Goal: Book appointment/travel/reservation

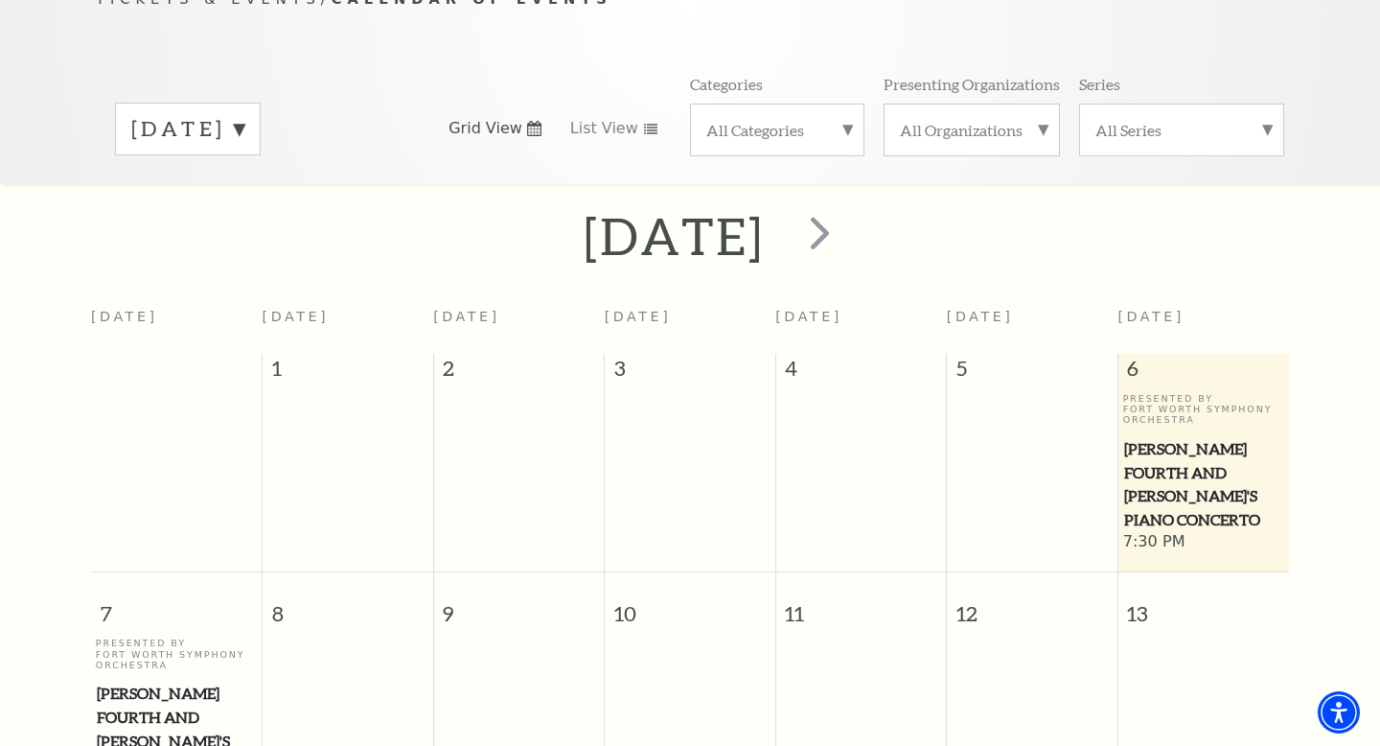
scroll to position [365, 0]
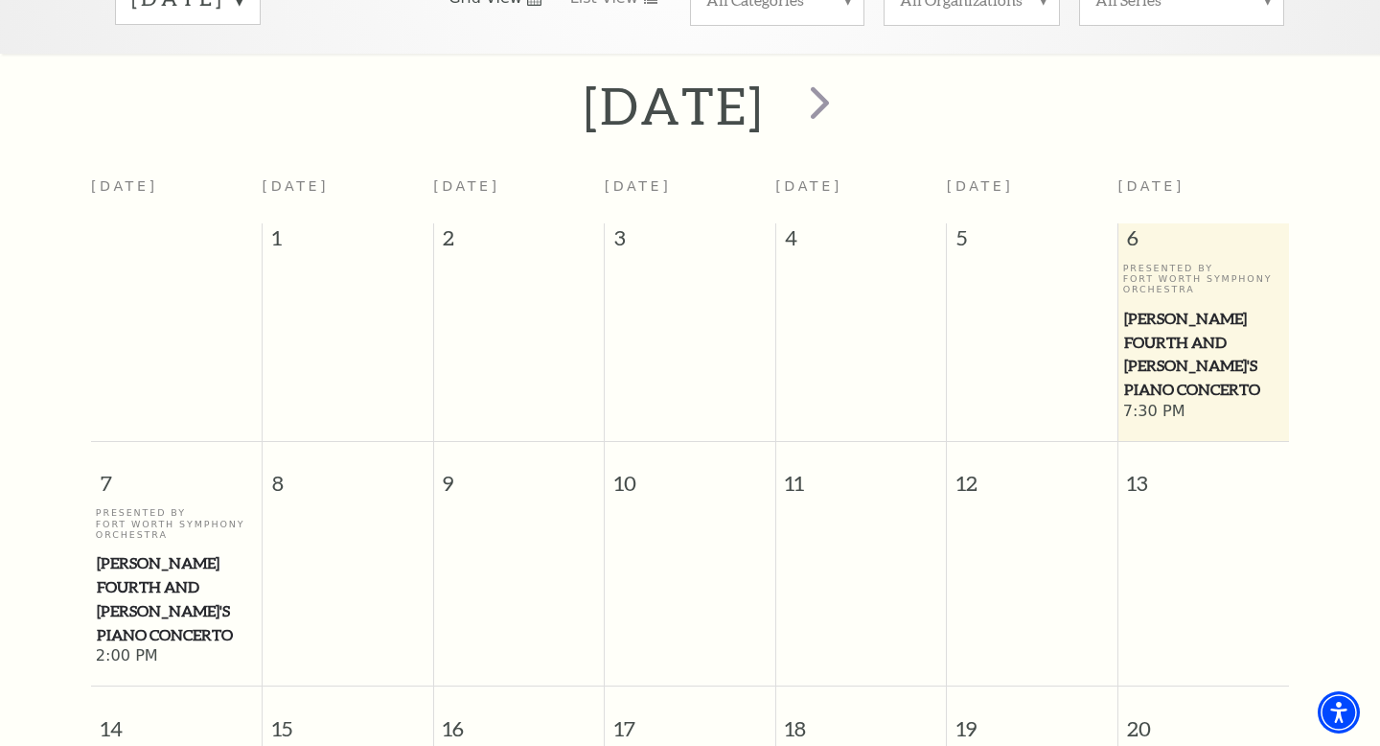
click at [1162, 318] on span "[PERSON_NAME] Fourth and [PERSON_NAME]'s Piano Concerto" at bounding box center [1204, 354] width 160 height 95
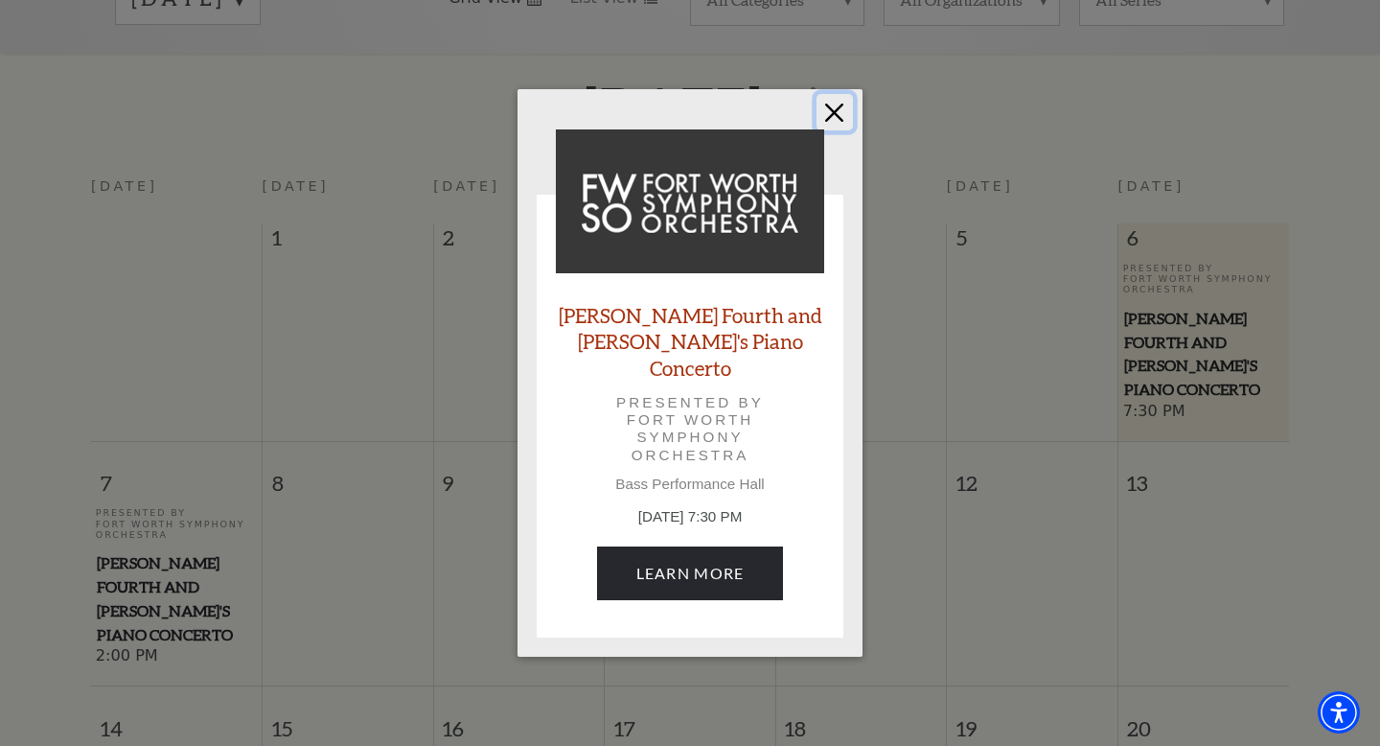
click at [844, 106] on button "Close" at bounding box center [835, 112] width 36 height 36
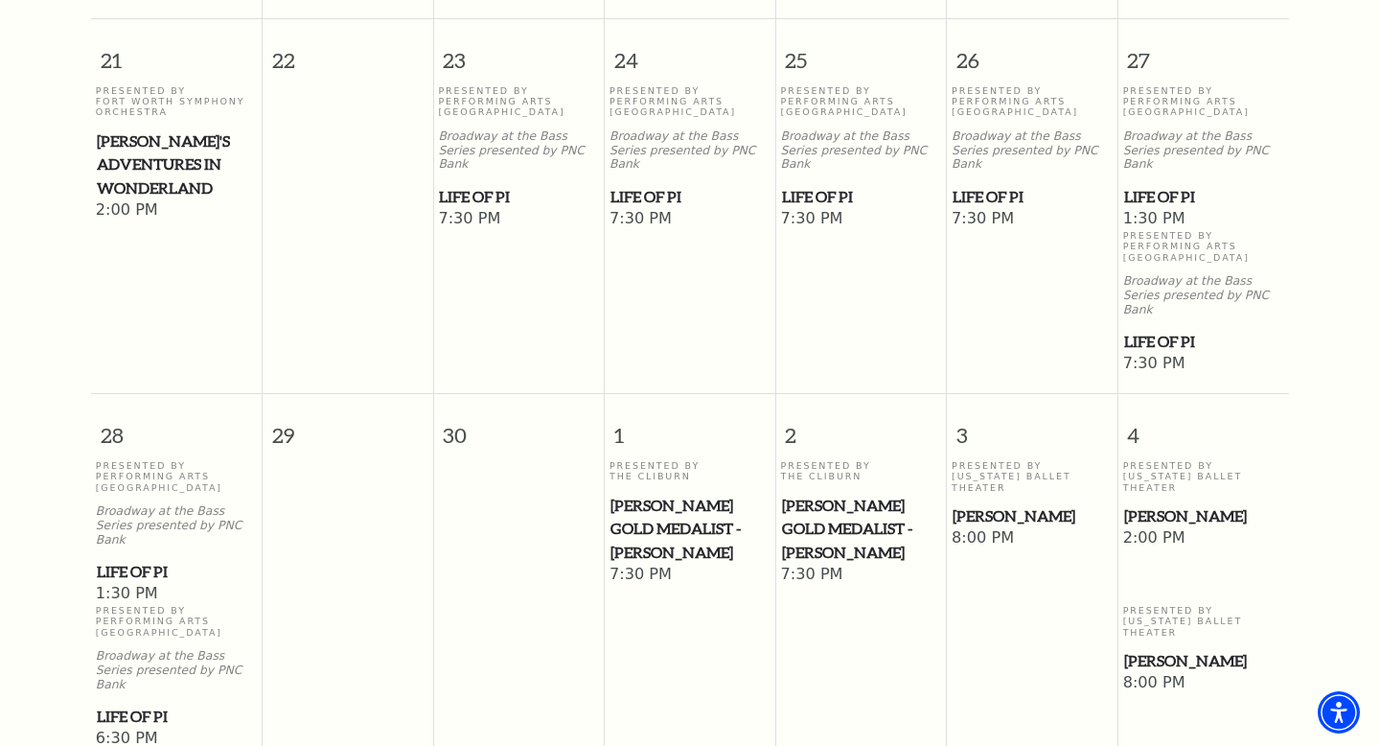
scroll to position [1348, 0]
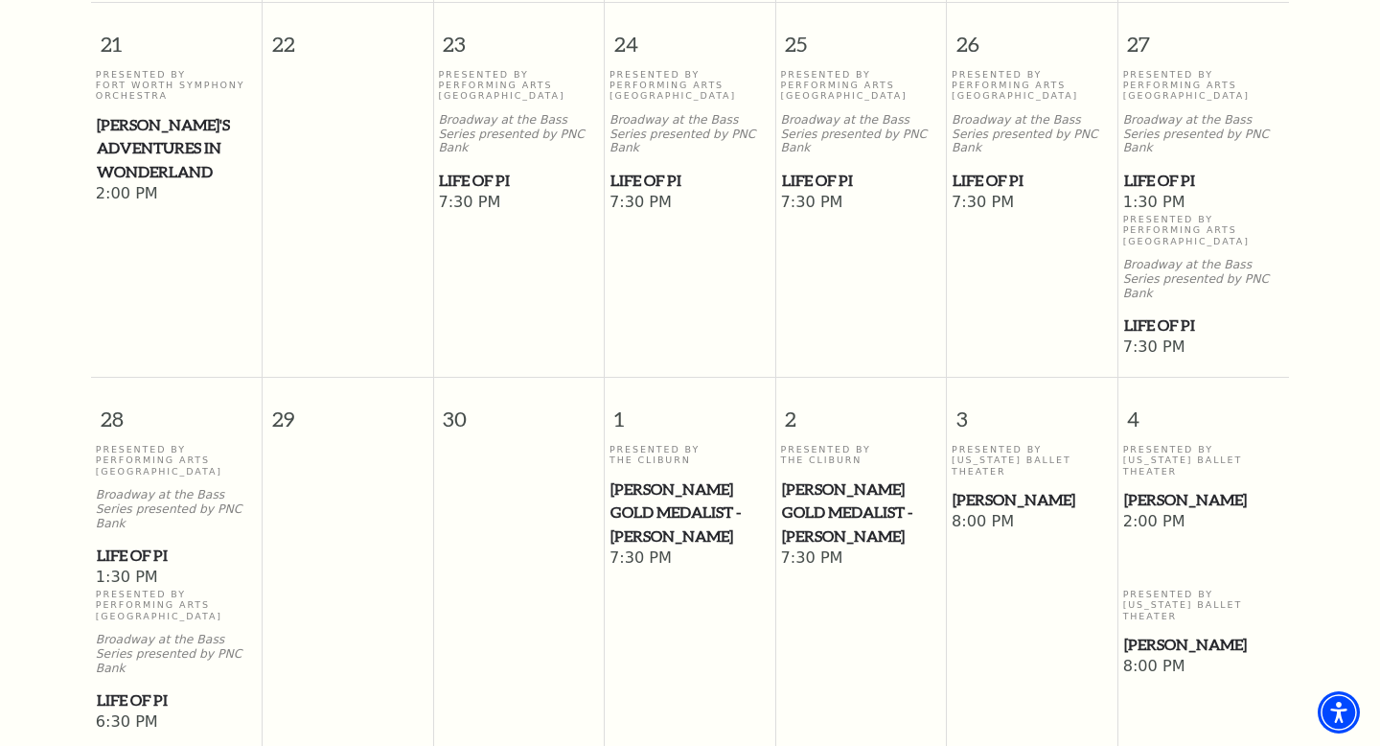
click at [652, 477] on span "[PERSON_NAME] Gold Medalist - [PERSON_NAME]" at bounding box center [690, 512] width 159 height 71
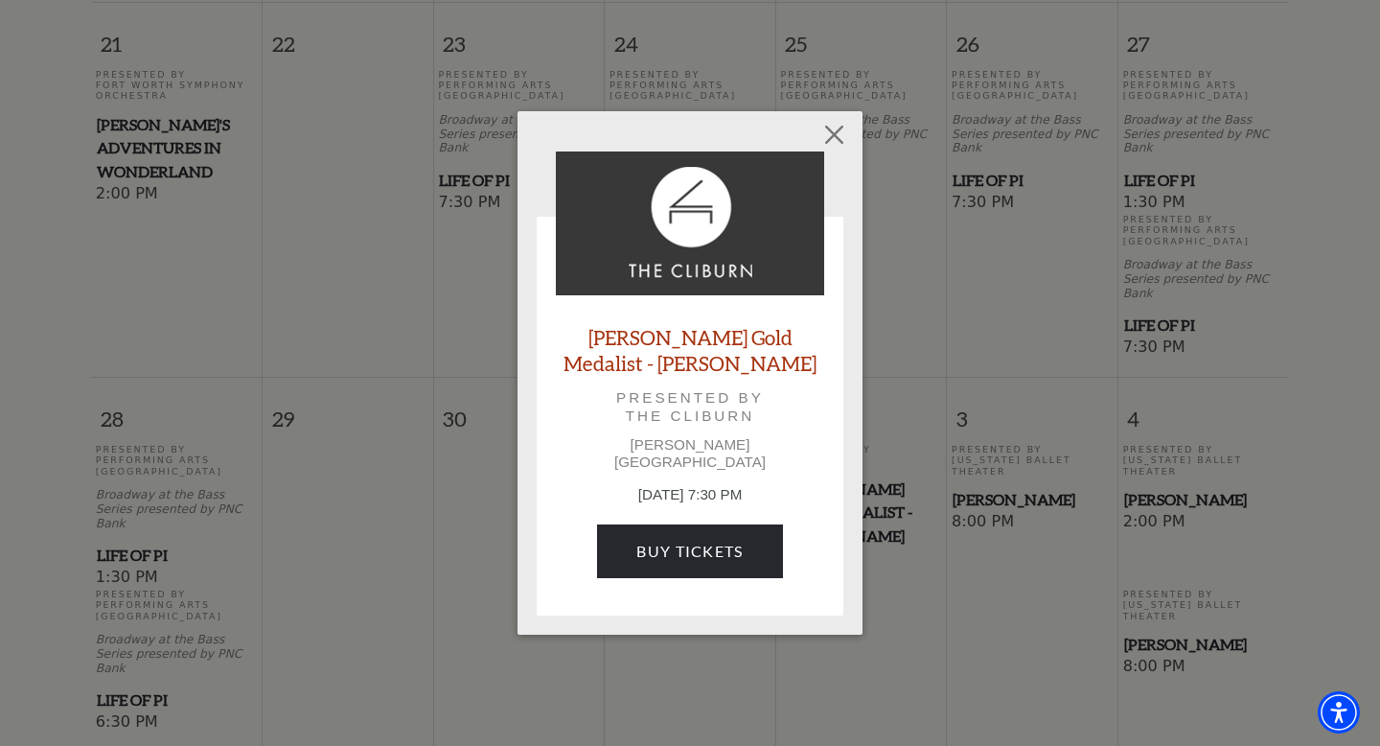
click at [700, 370] on link "[PERSON_NAME] Gold Medalist - [PERSON_NAME]" at bounding box center [690, 350] width 268 height 52
click at [846, 139] on button "Close" at bounding box center [835, 134] width 36 height 36
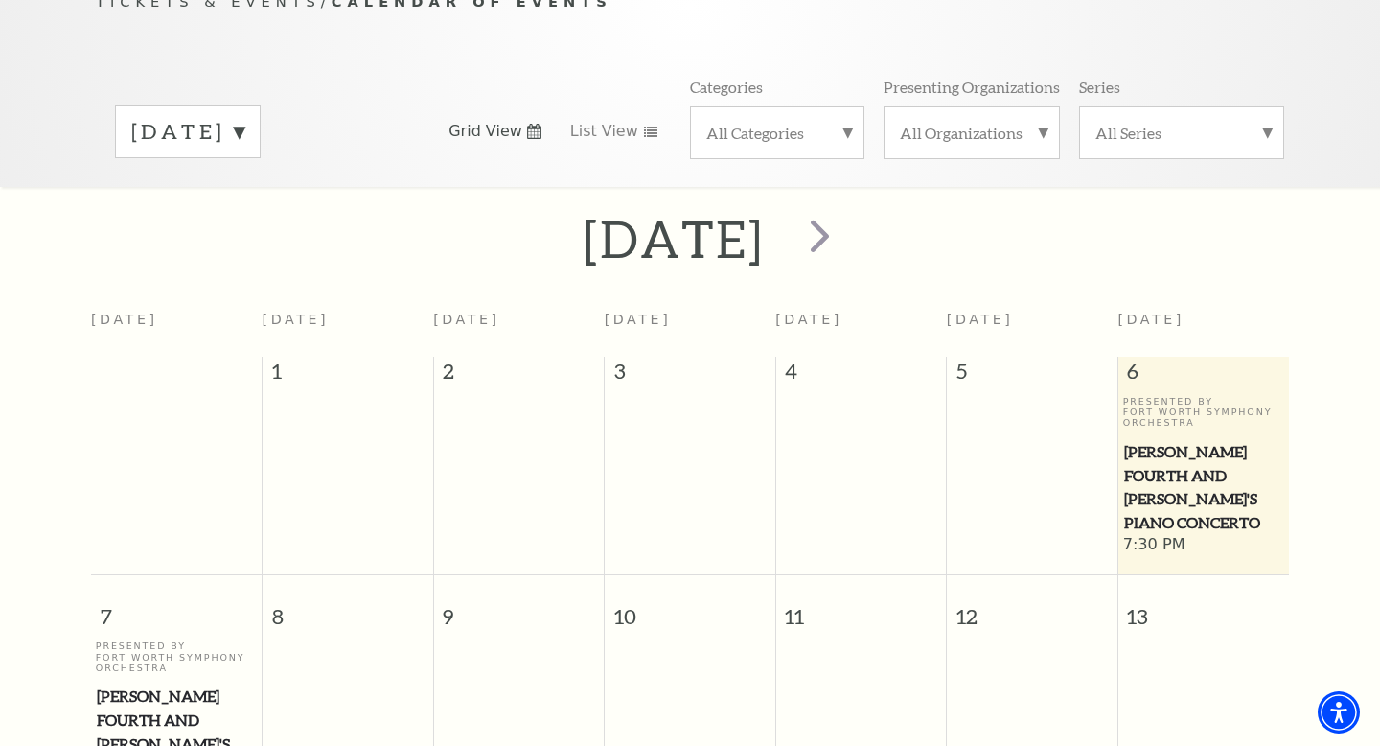
scroll to position [227, 0]
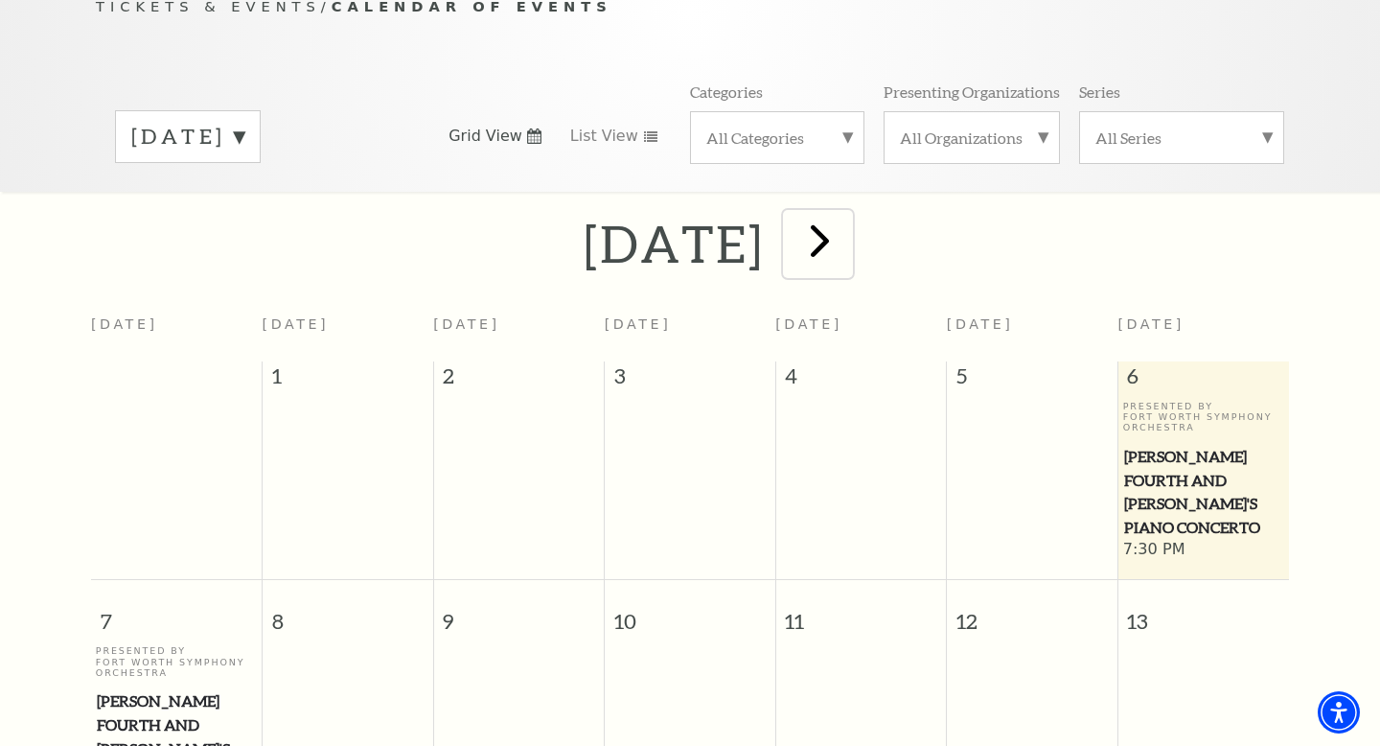
click at [847, 242] on span "next" at bounding box center [820, 240] width 55 height 55
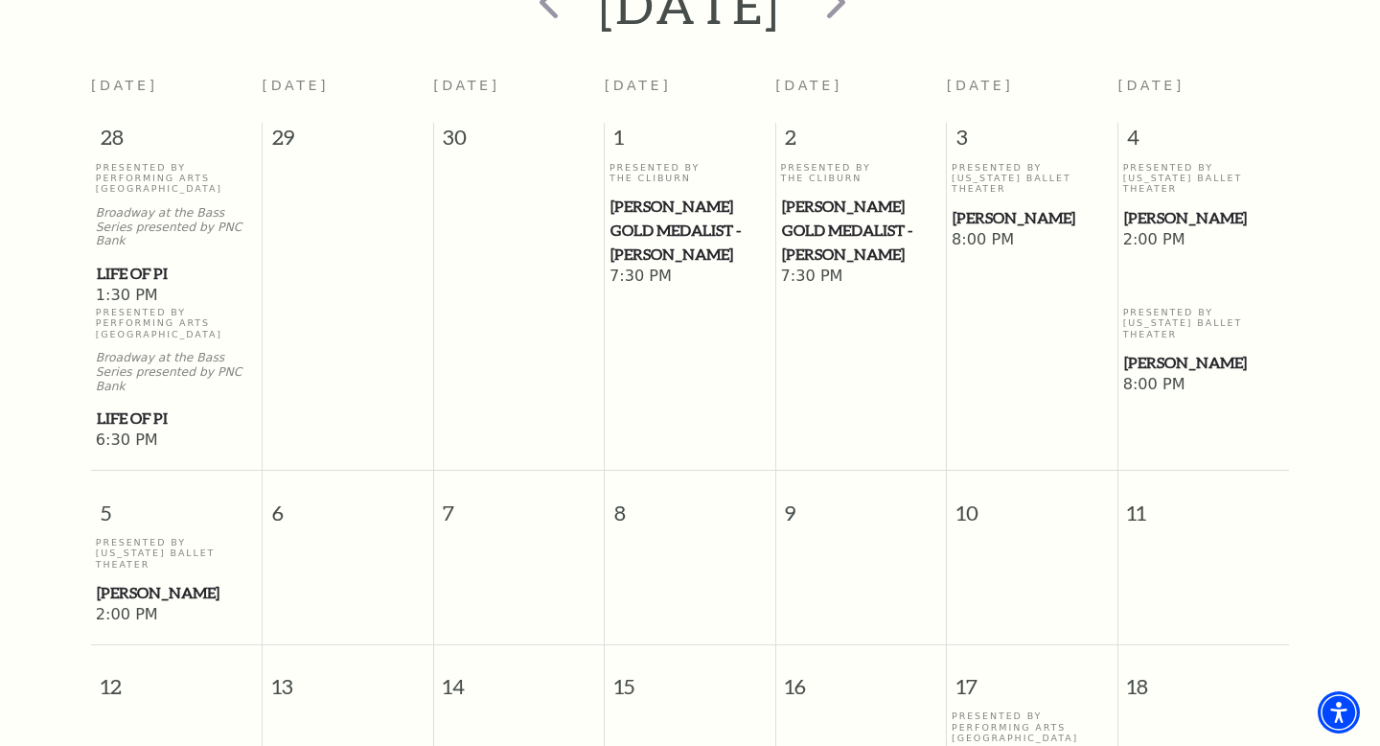
scroll to position [297, 0]
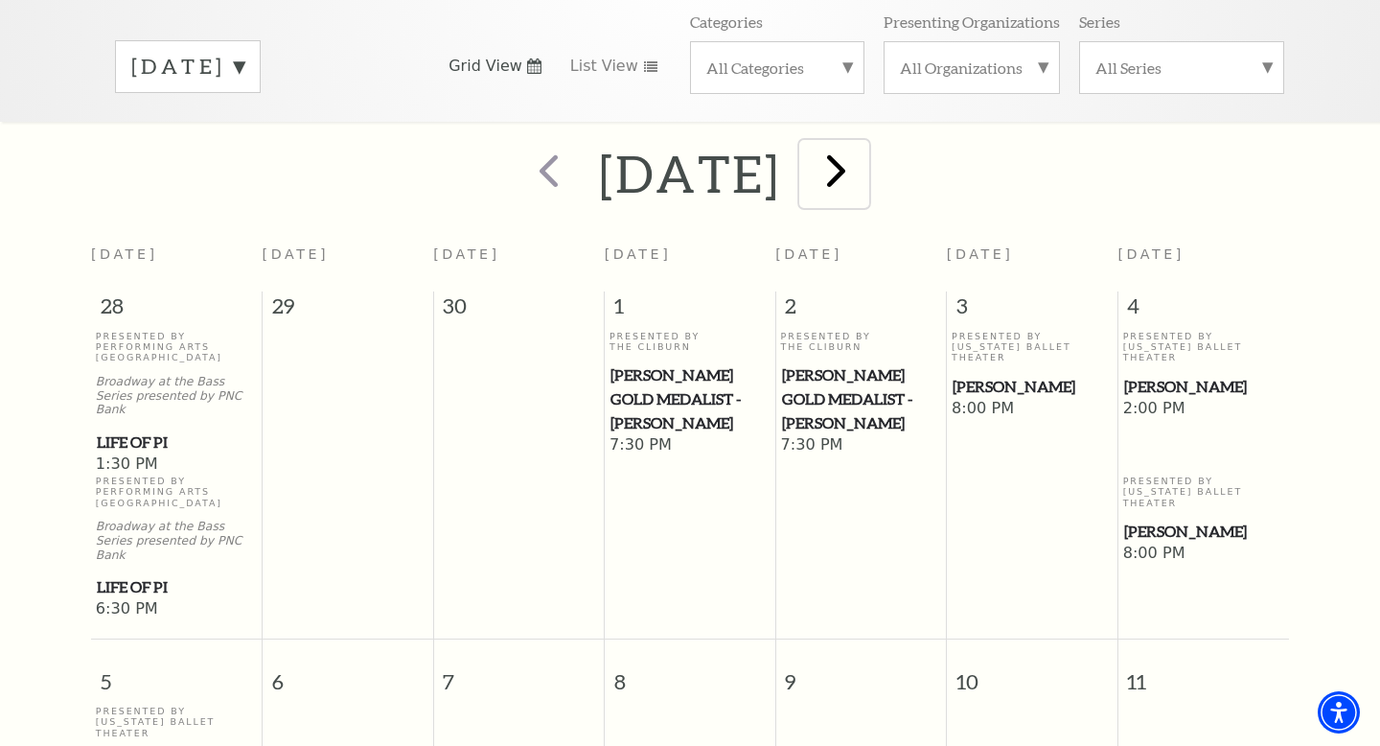
click at [864, 151] on span "next" at bounding box center [836, 170] width 55 height 55
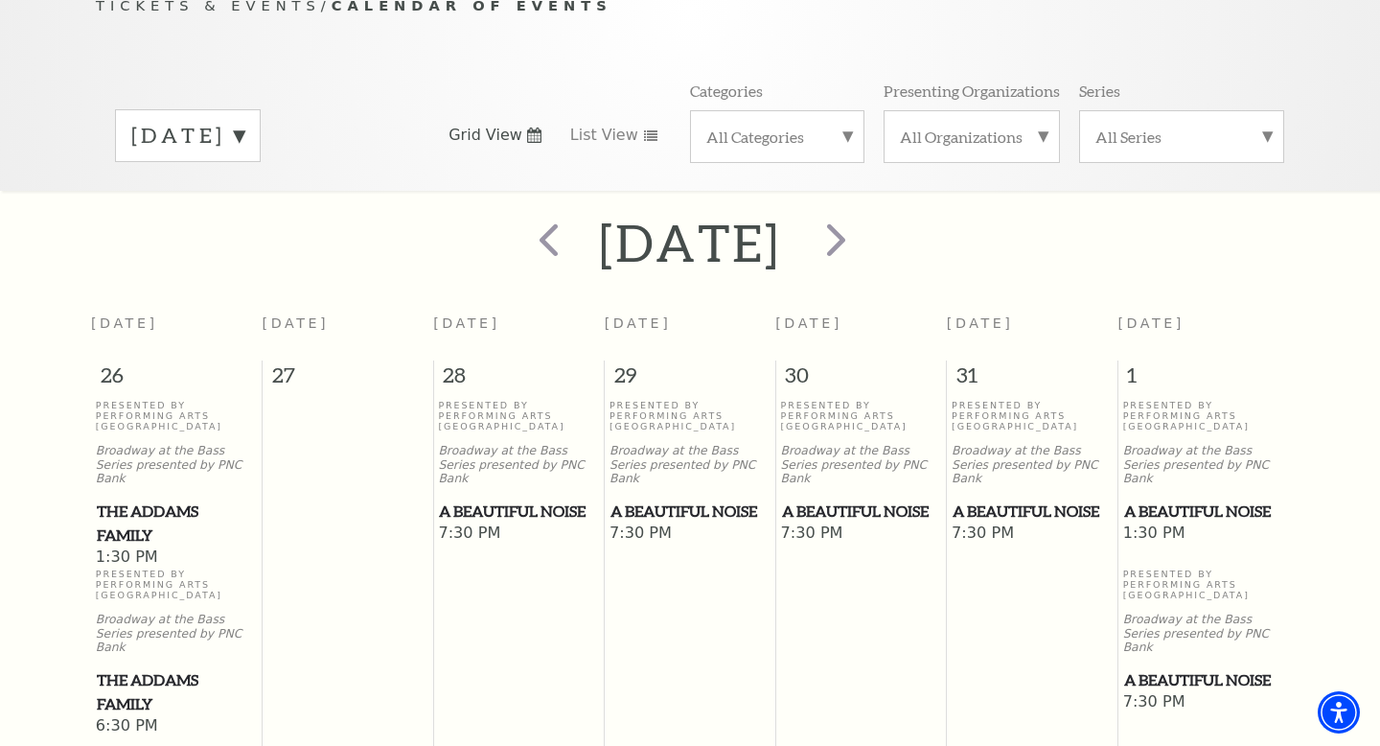
scroll to position [47, 0]
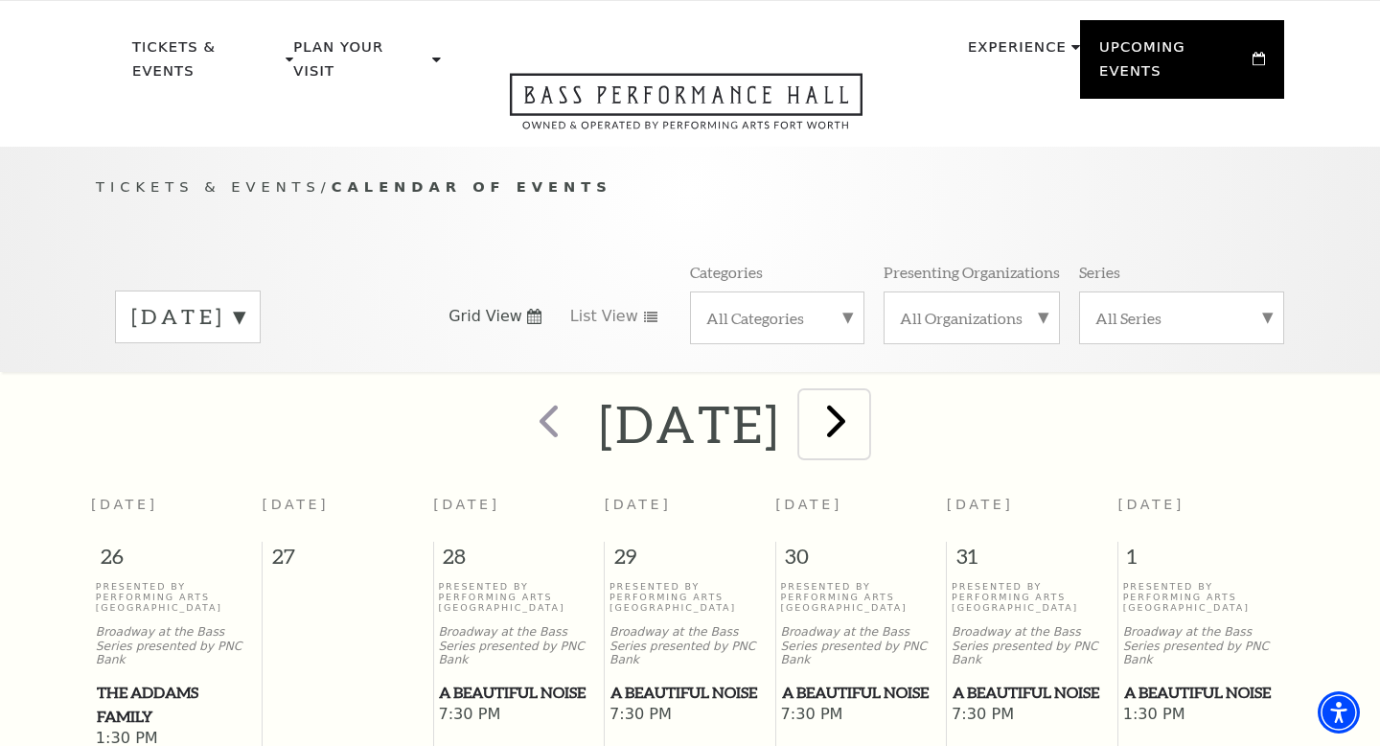
click at [864, 402] on span "next" at bounding box center [836, 420] width 55 height 55
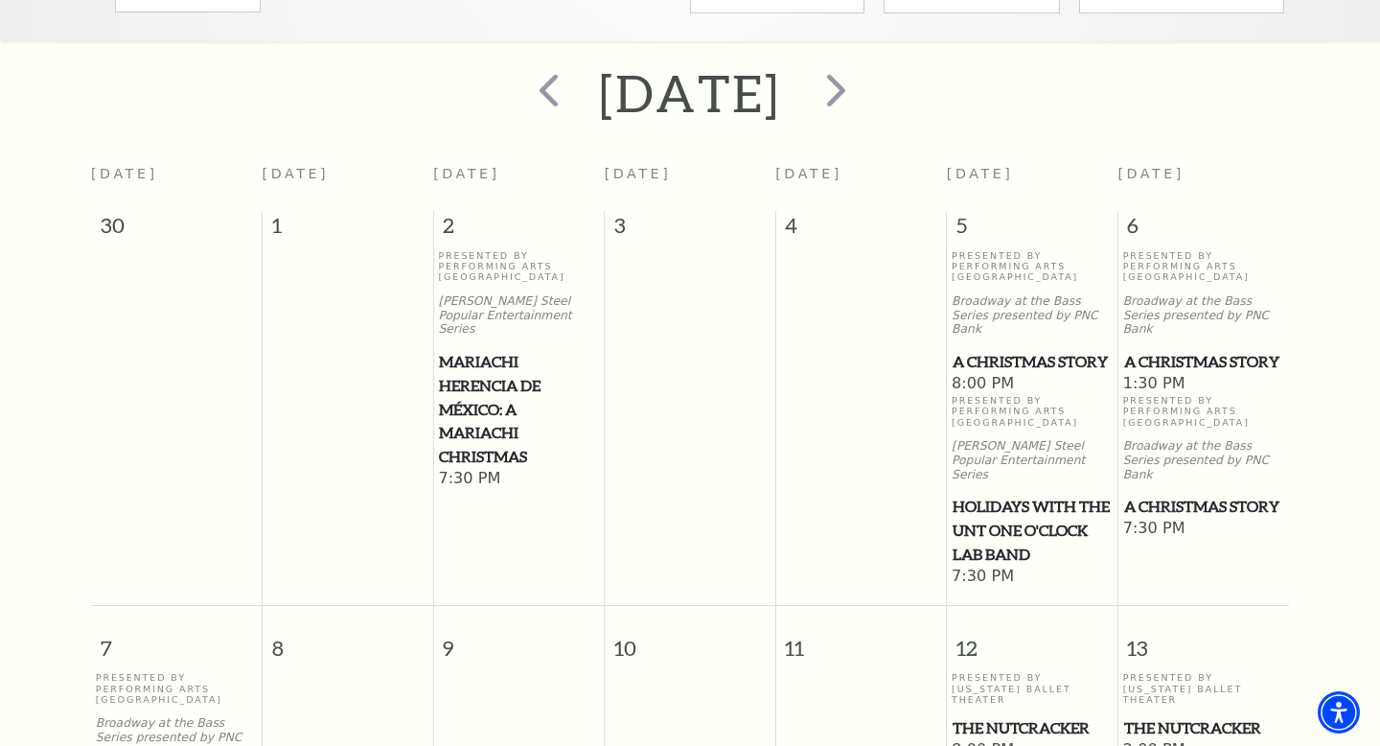
scroll to position [199, 0]
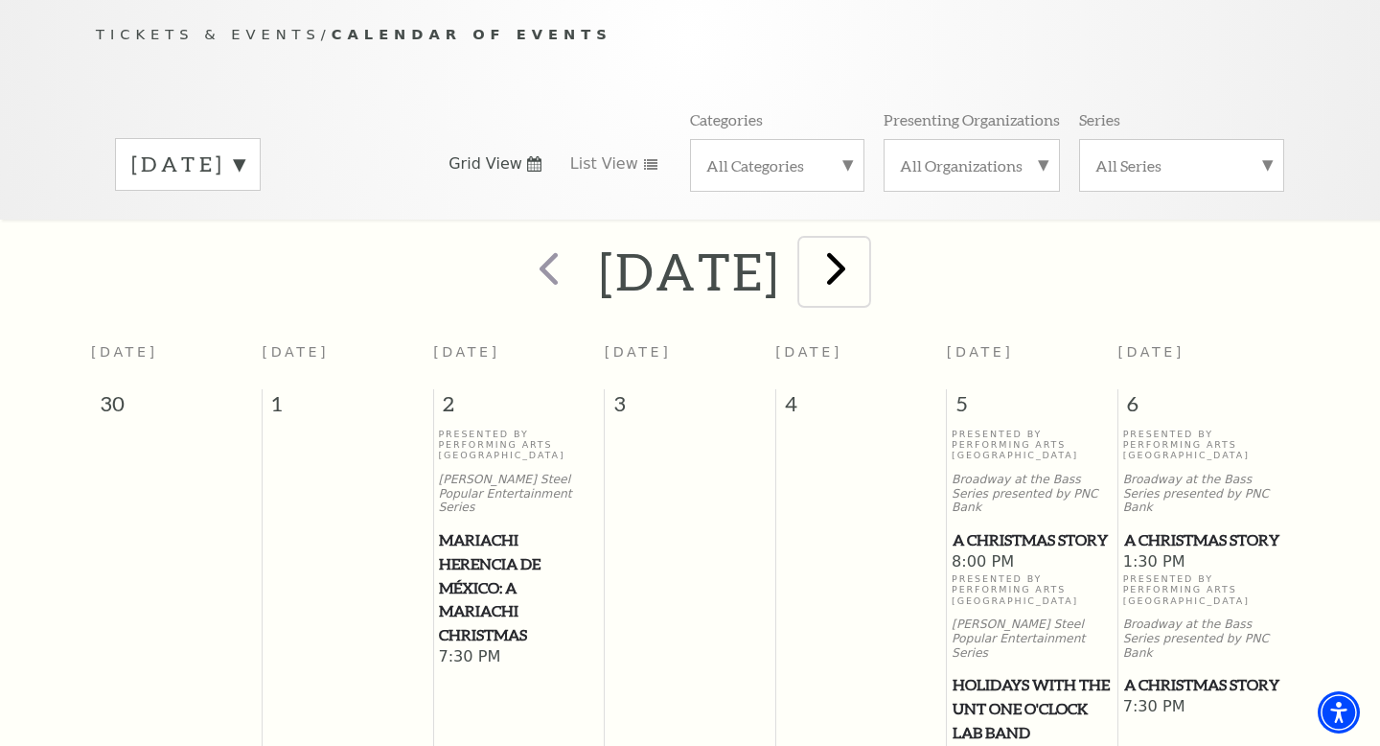
click at [864, 263] on span "next" at bounding box center [836, 268] width 55 height 55
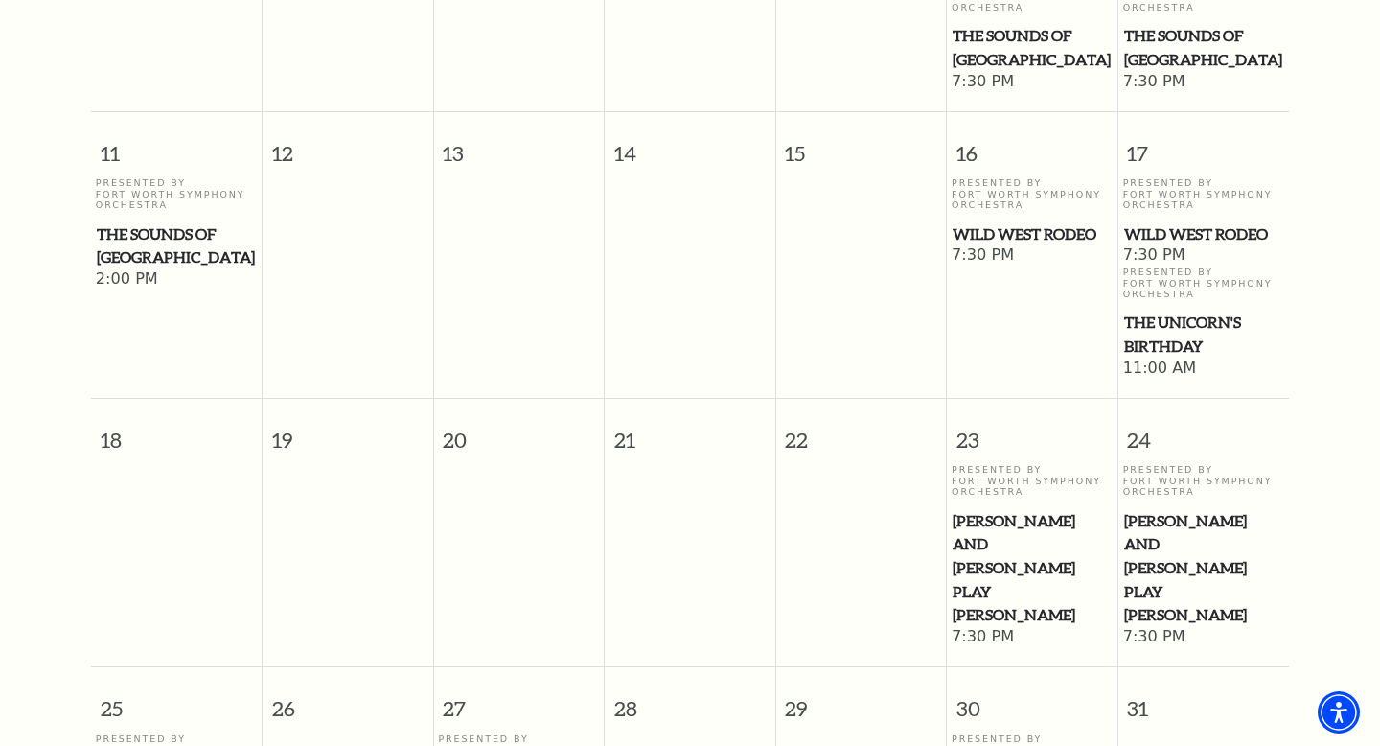
scroll to position [0, 0]
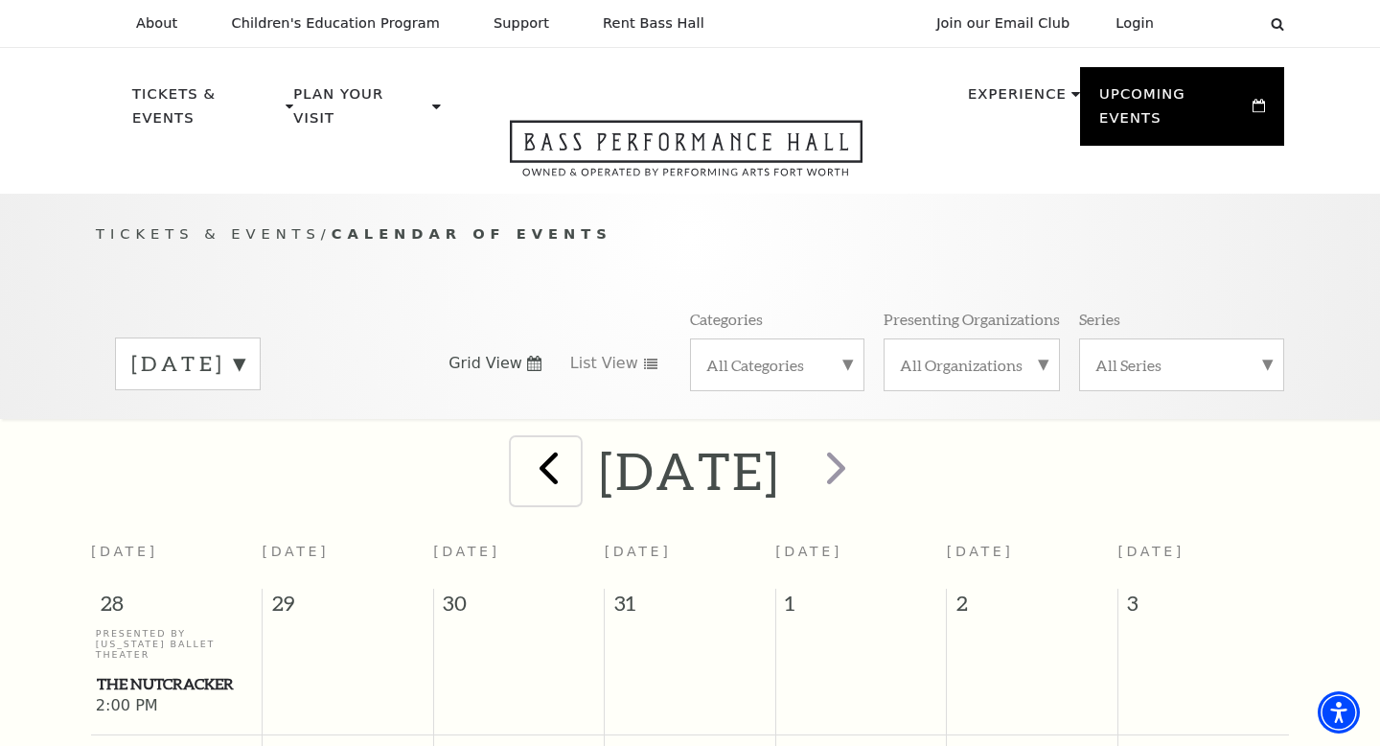
click at [521, 459] on span "prev" at bounding box center [548, 467] width 55 height 55
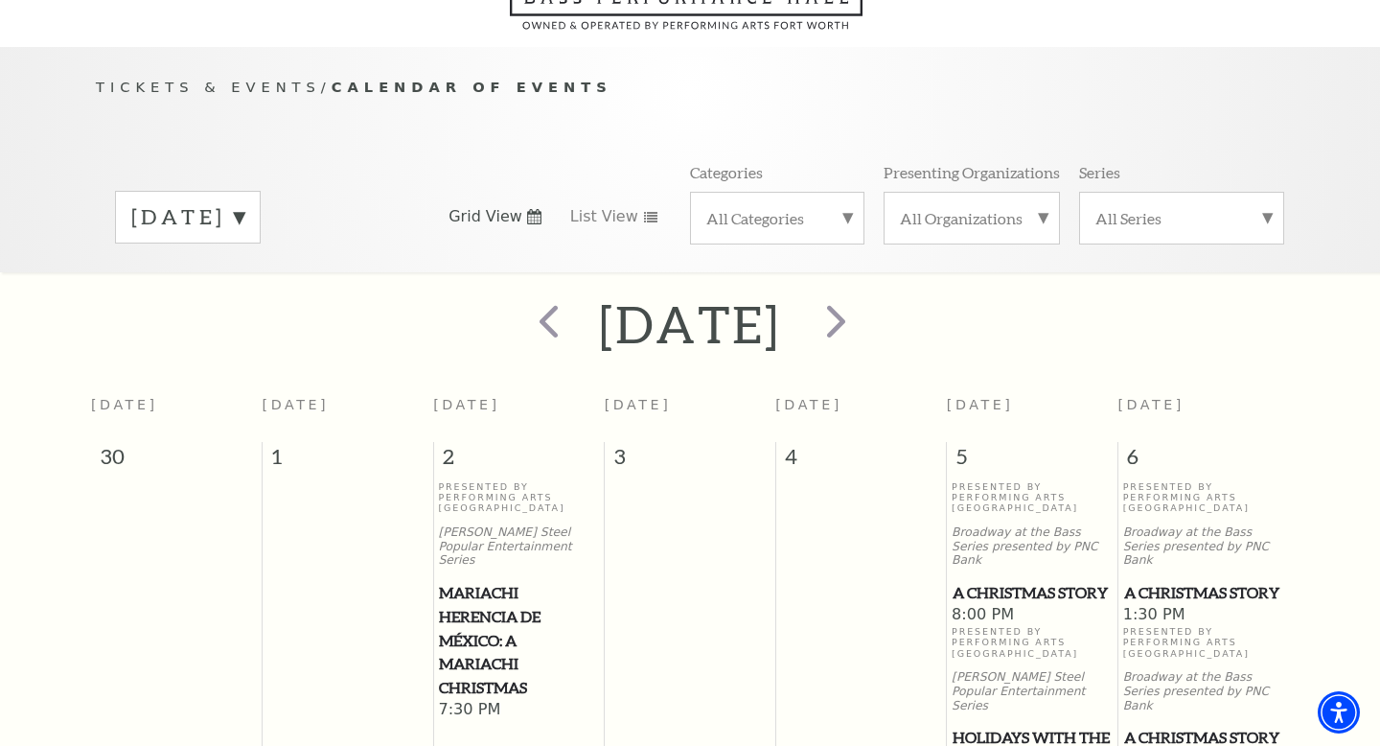
scroll to position [170, 0]
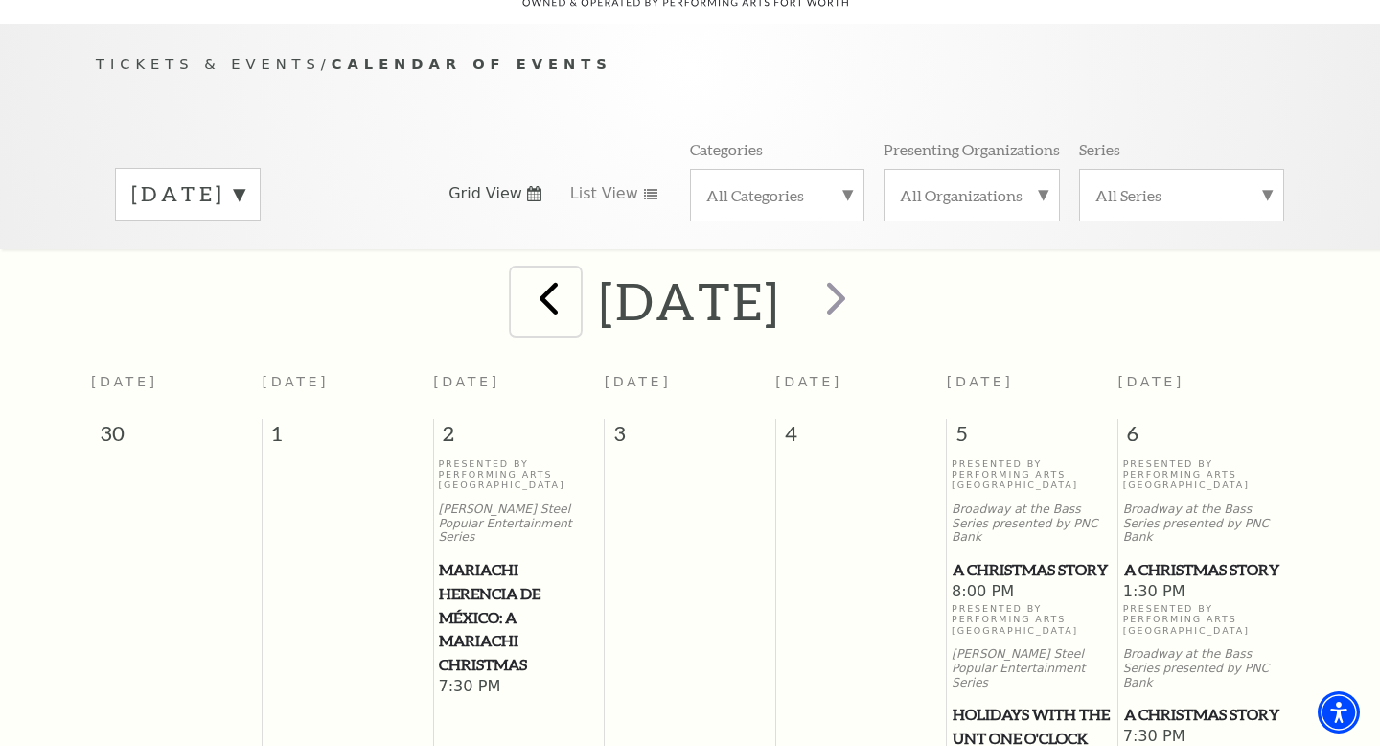
click at [521, 270] on span "prev" at bounding box center [548, 297] width 55 height 55
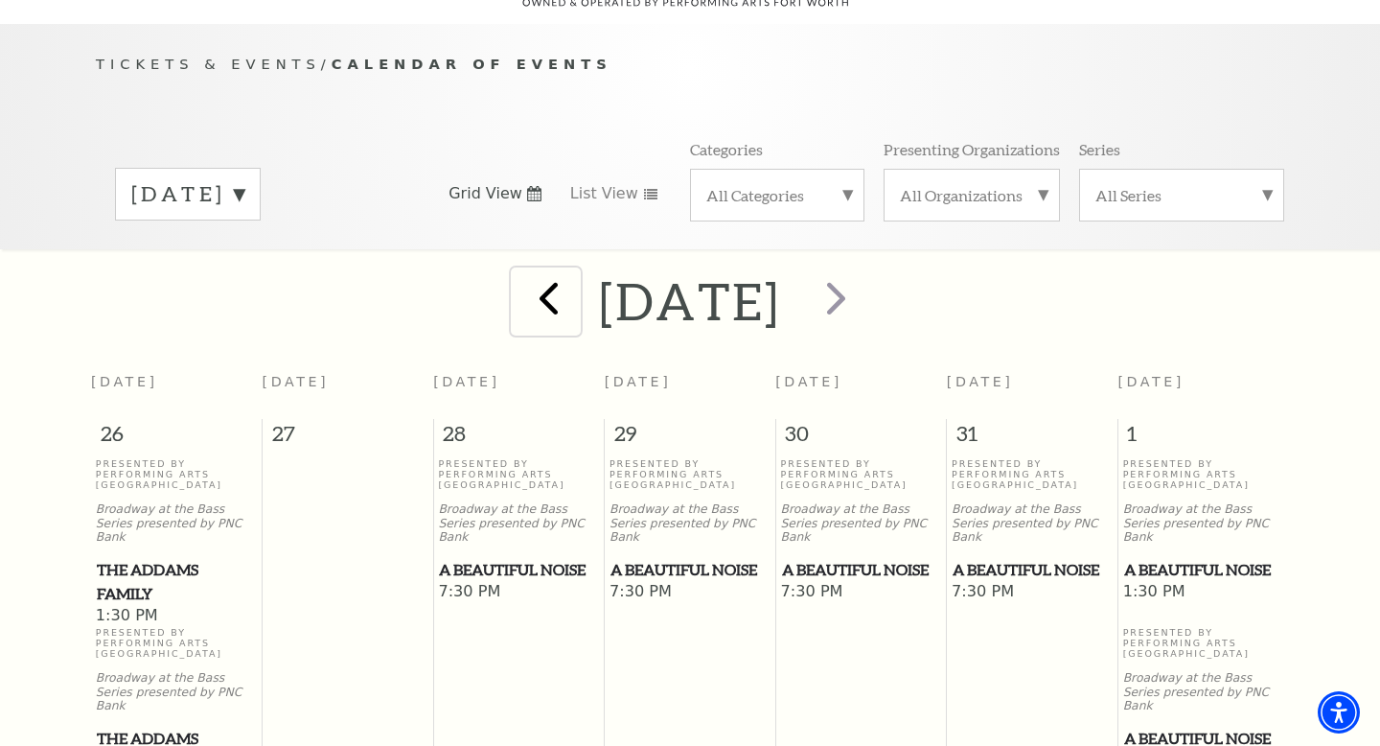
click at [521, 270] on span "prev" at bounding box center [548, 297] width 55 height 55
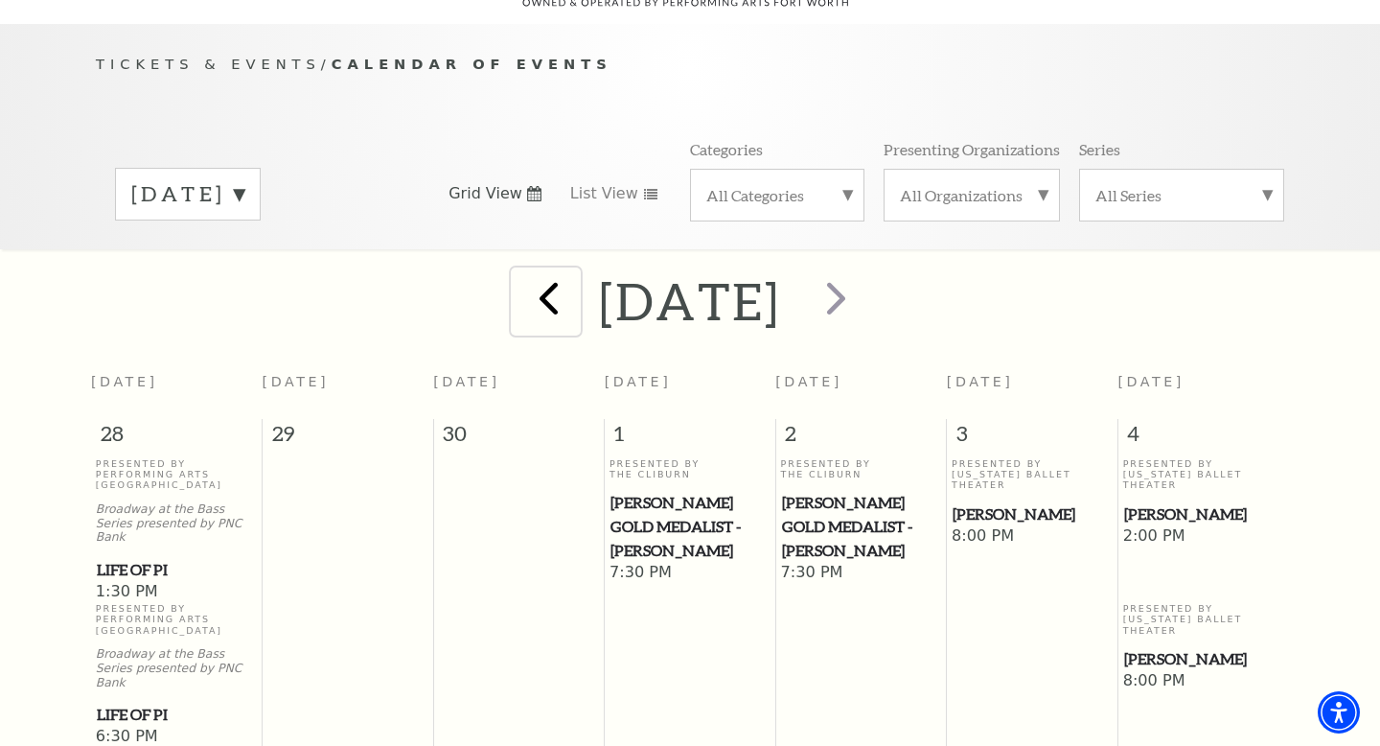
click at [521, 270] on span "prev" at bounding box center [548, 297] width 55 height 55
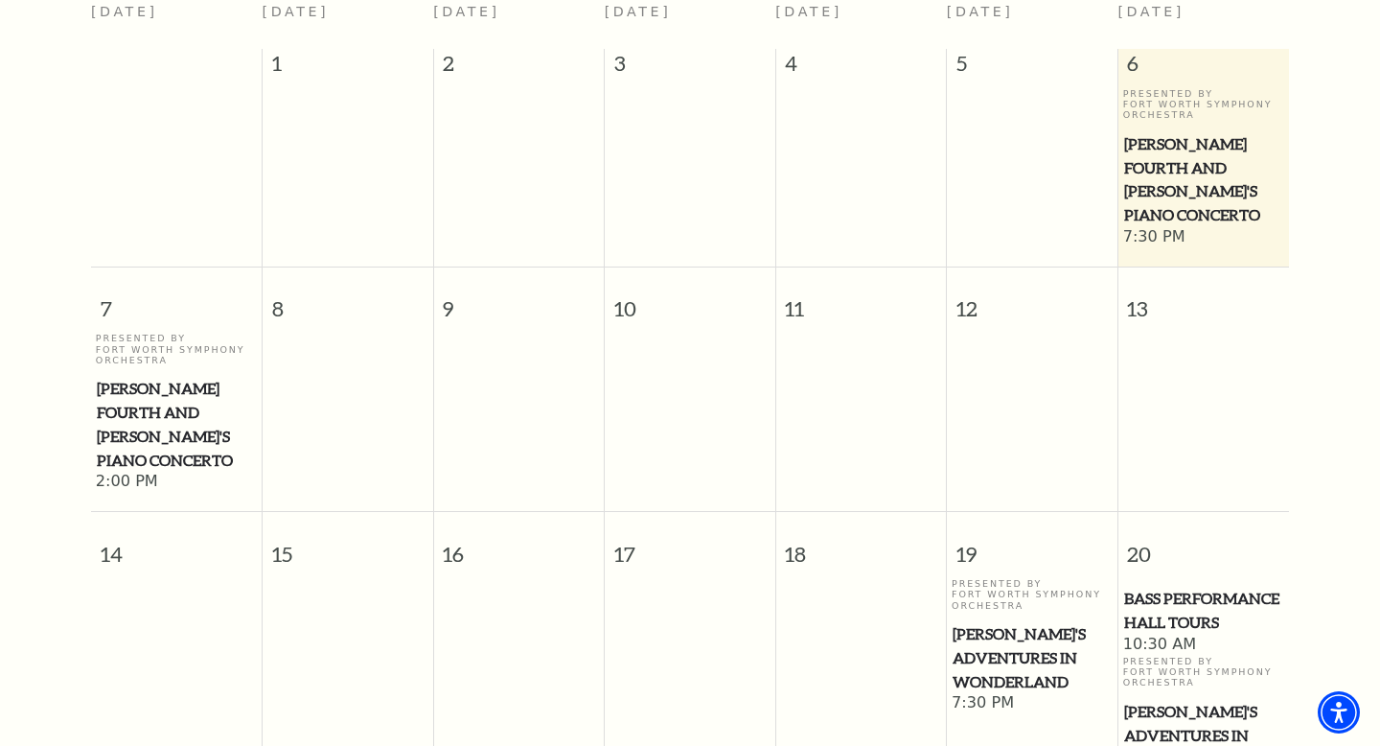
scroll to position [456, 0]
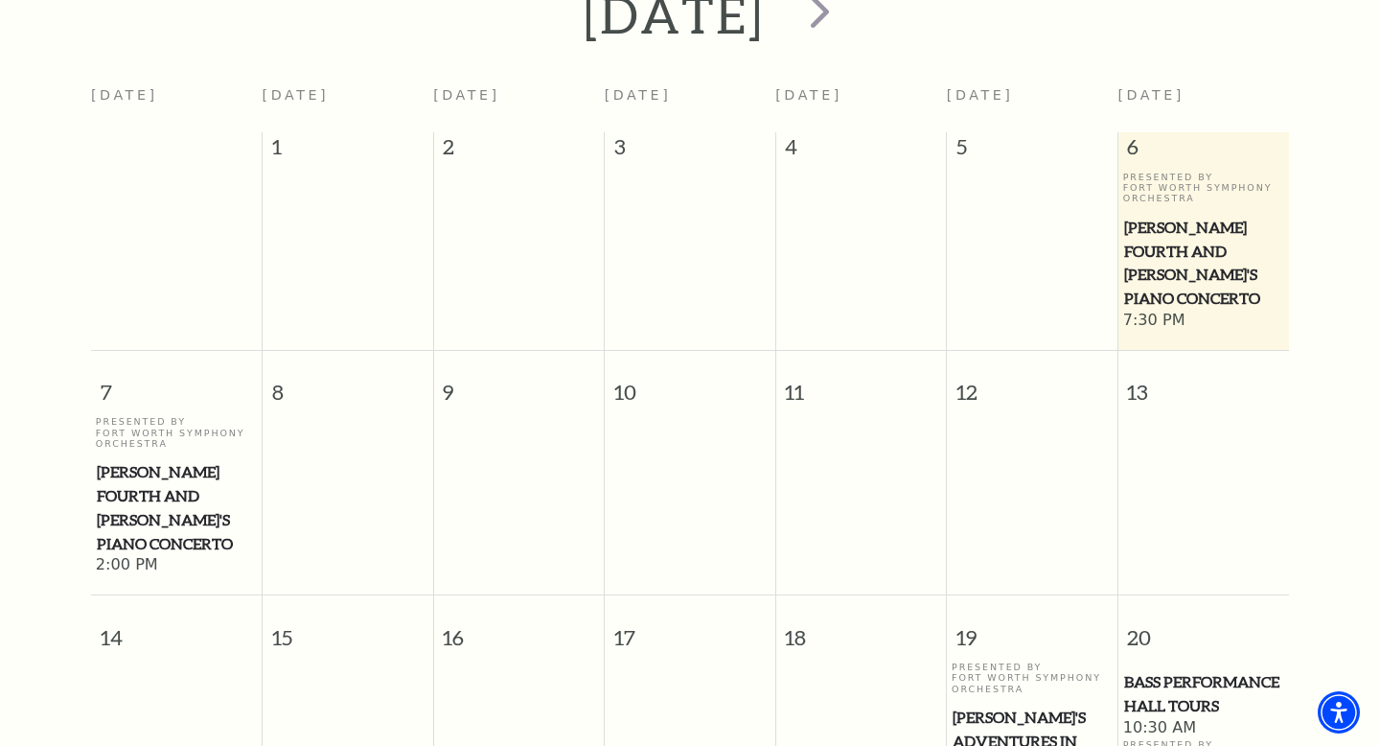
click at [1200, 246] on span "[PERSON_NAME] Fourth and [PERSON_NAME]'s Piano Concerto" at bounding box center [1204, 263] width 160 height 95
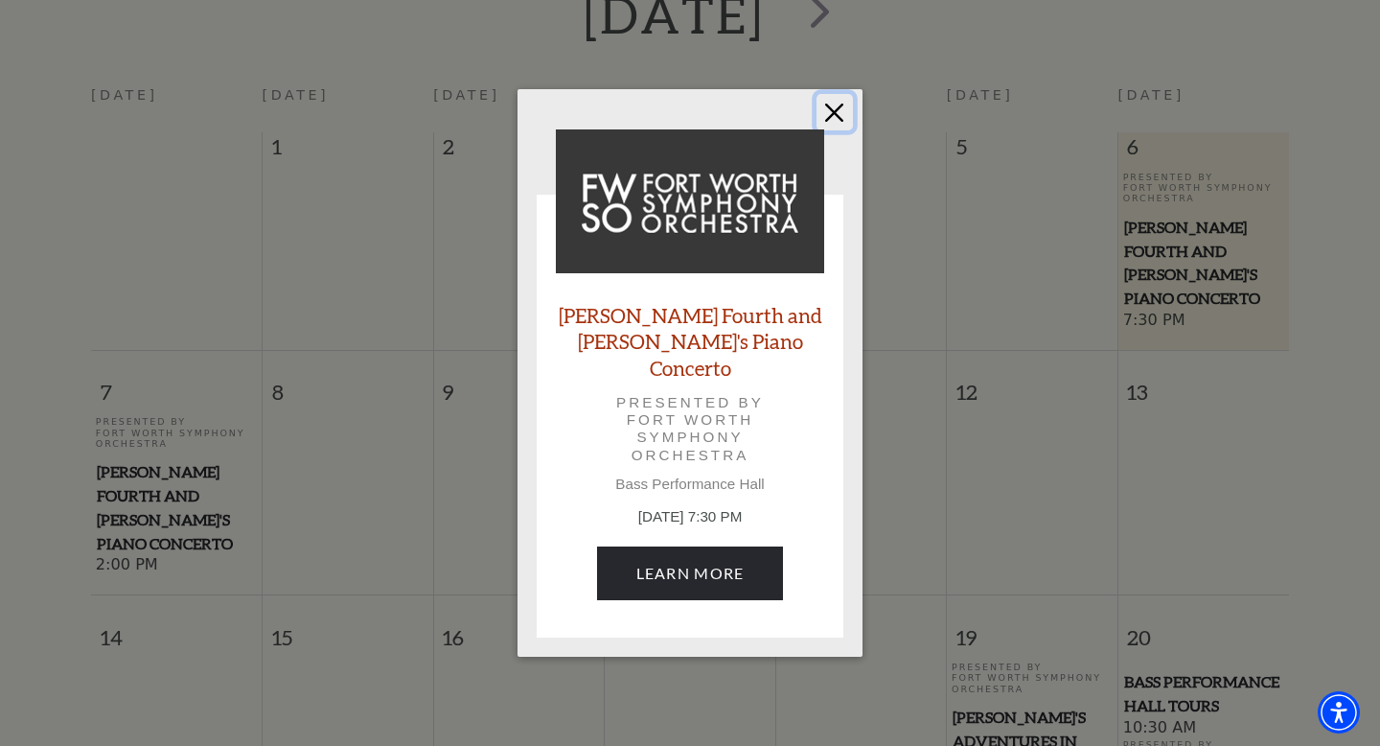
click at [839, 120] on button "Close" at bounding box center [835, 112] width 36 height 36
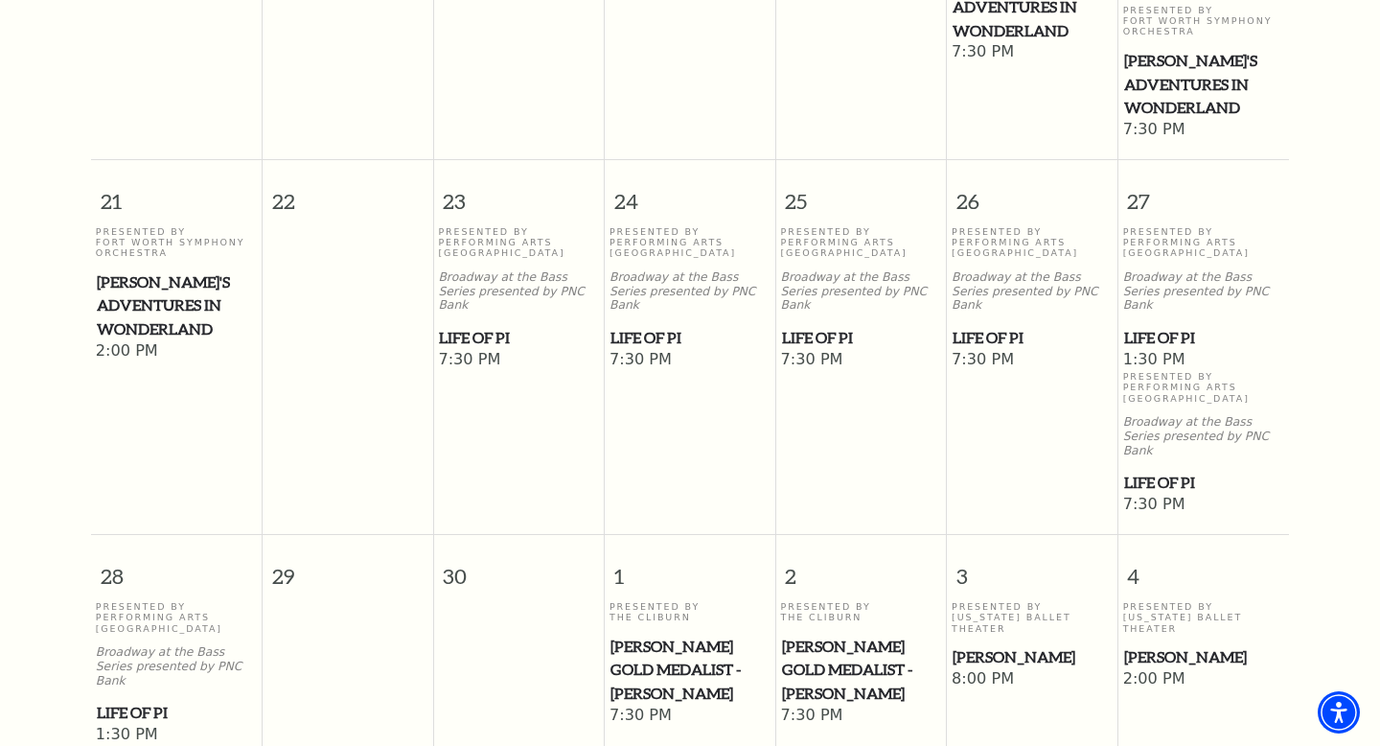
scroll to position [1393, 0]
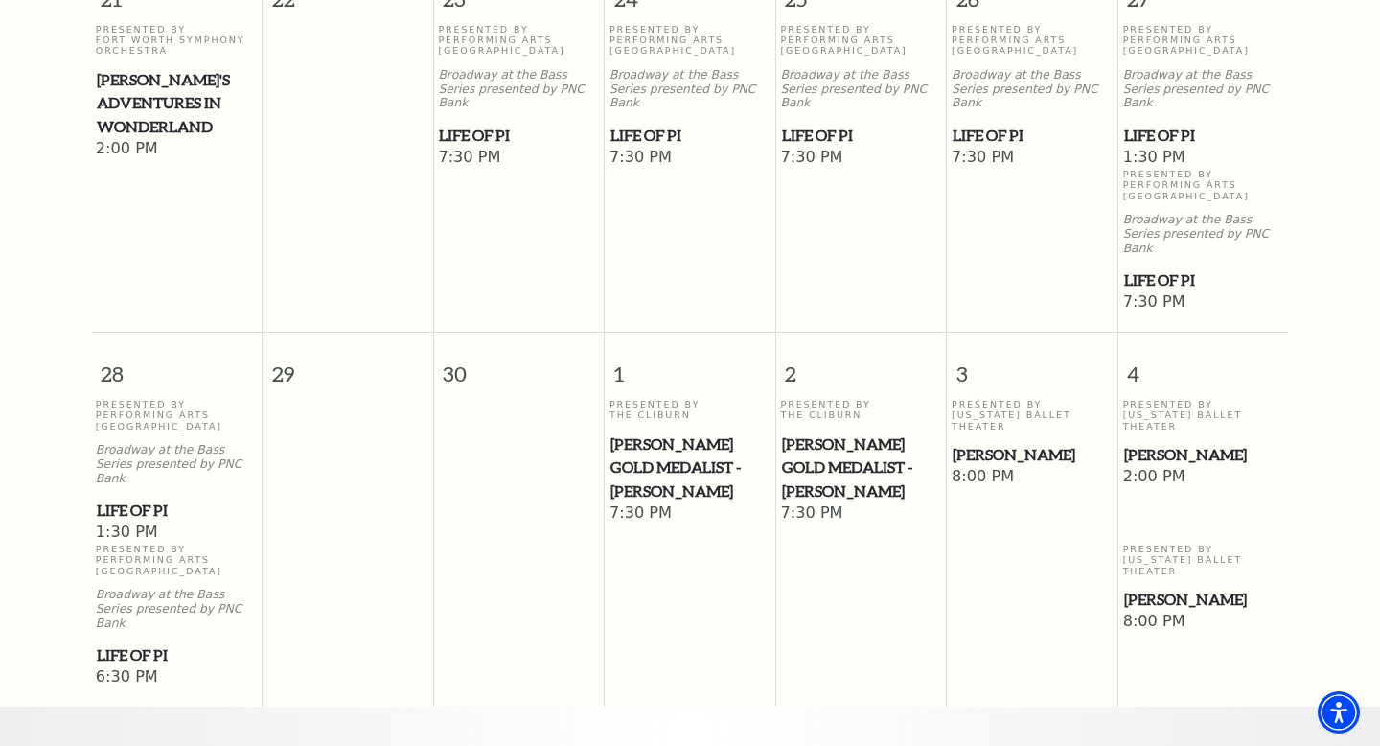
click at [713, 432] on span "[PERSON_NAME] Gold Medalist - [PERSON_NAME]" at bounding box center [690, 467] width 159 height 71
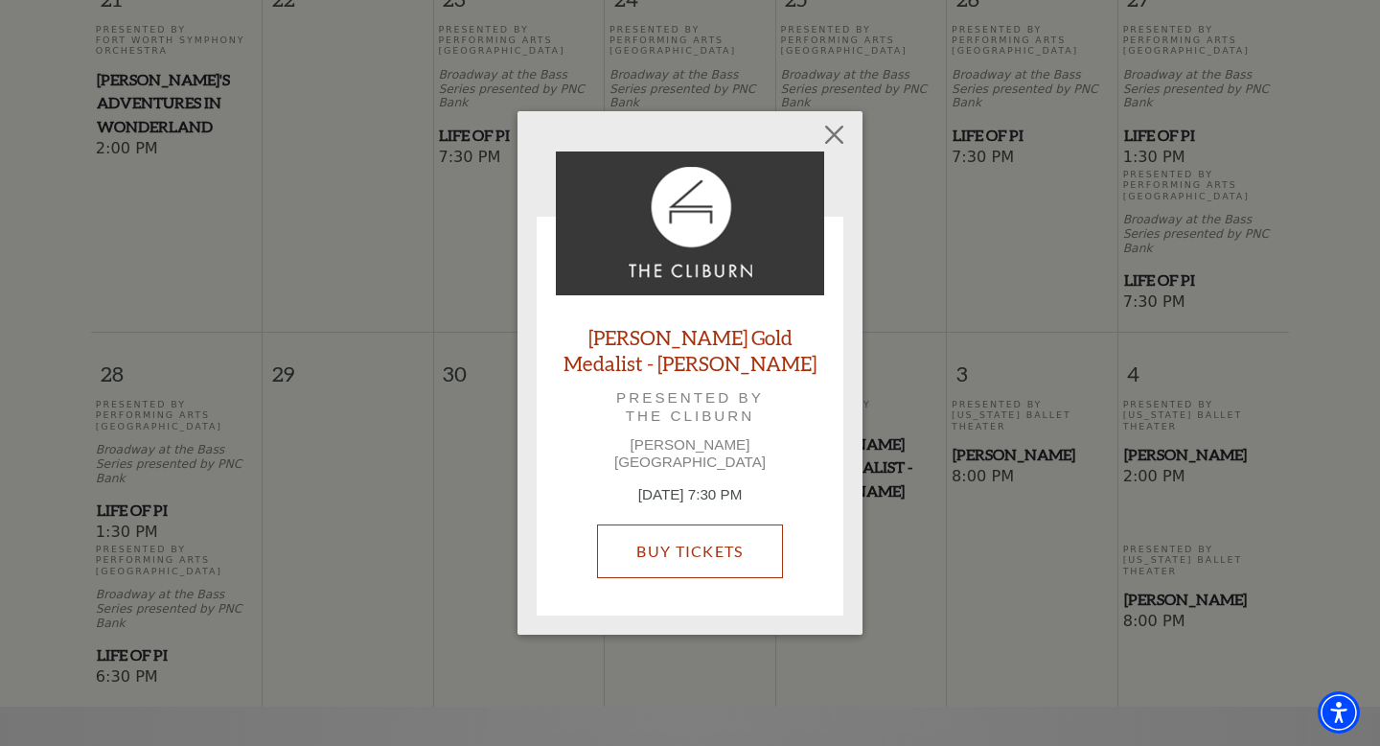
click at [703, 529] on link "Buy Tickets" at bounding box center [689, 551] width 185 height 54
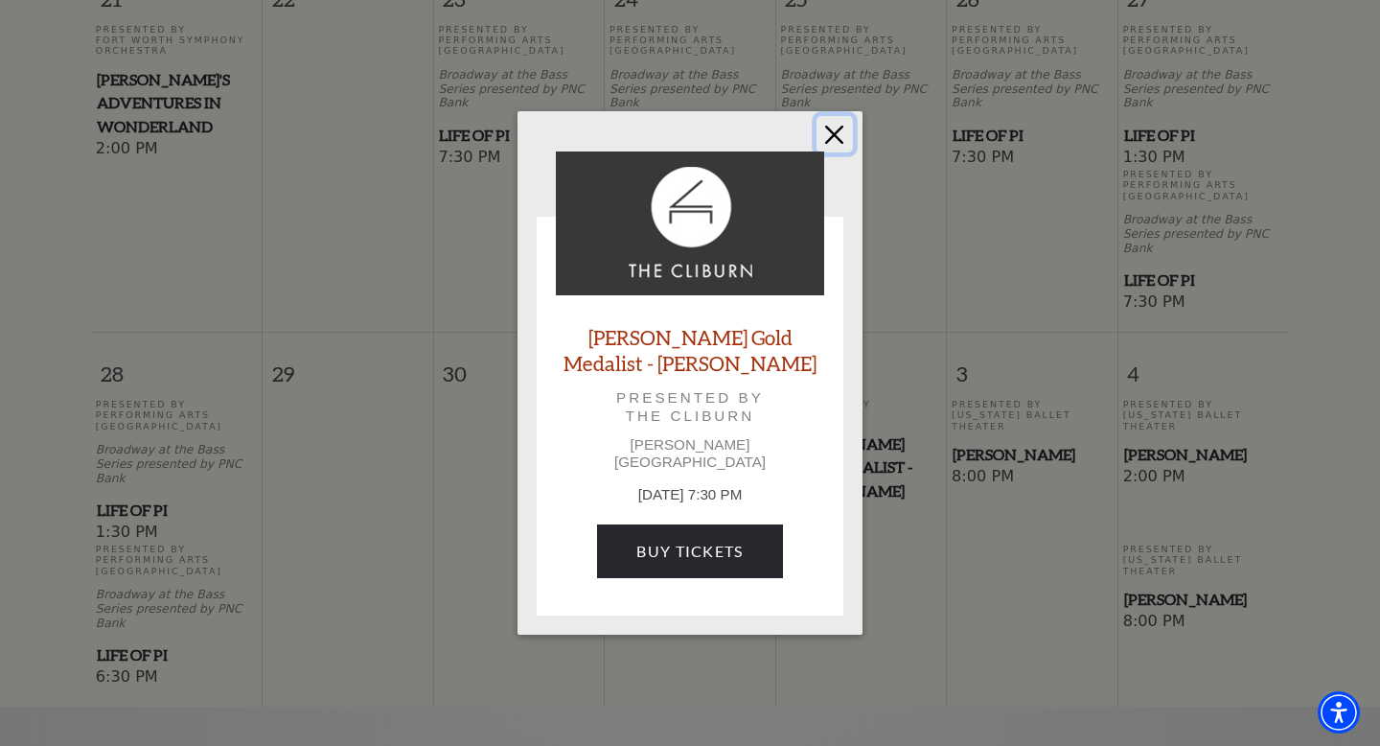
click at [845, 134] on button "Close" at bounding box center [835, 134] width 36 height 36
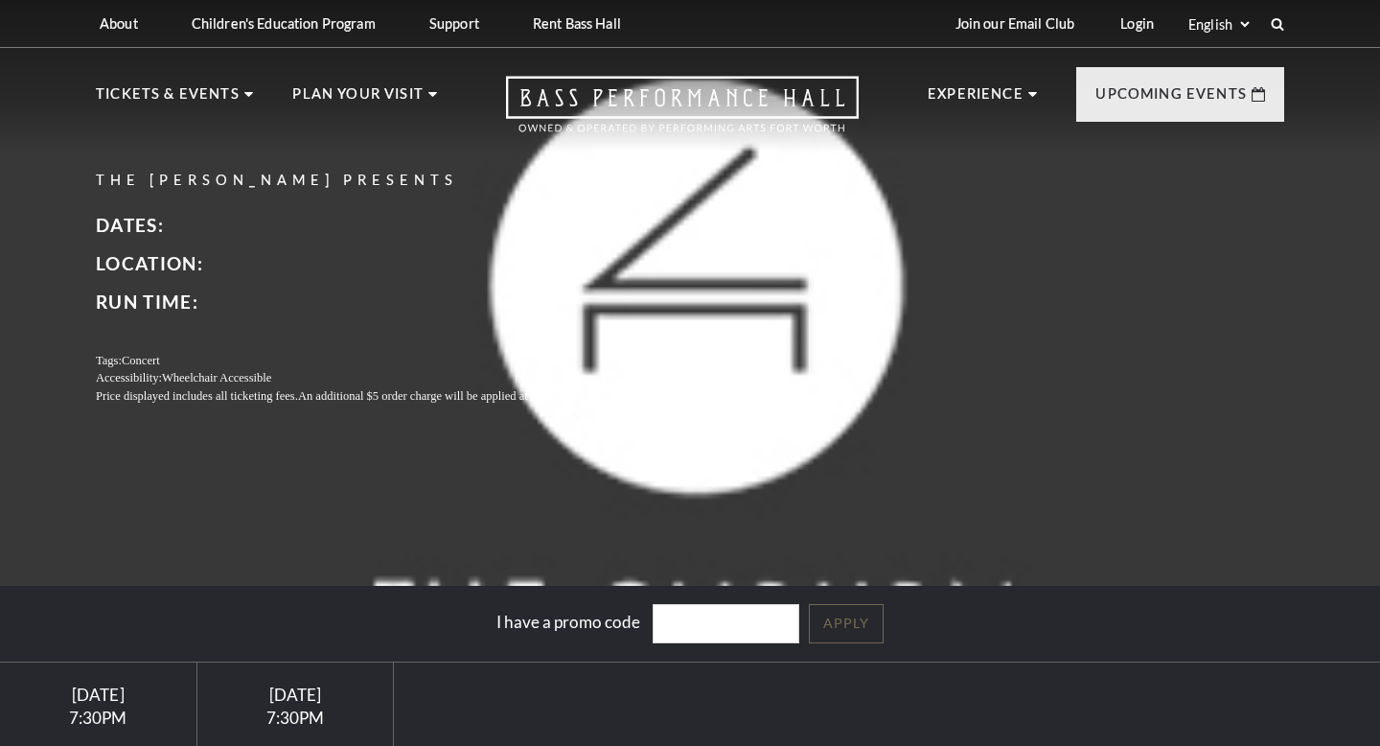
click at [832, 136] on link at bounding box center [682, 114] width 491 height 76
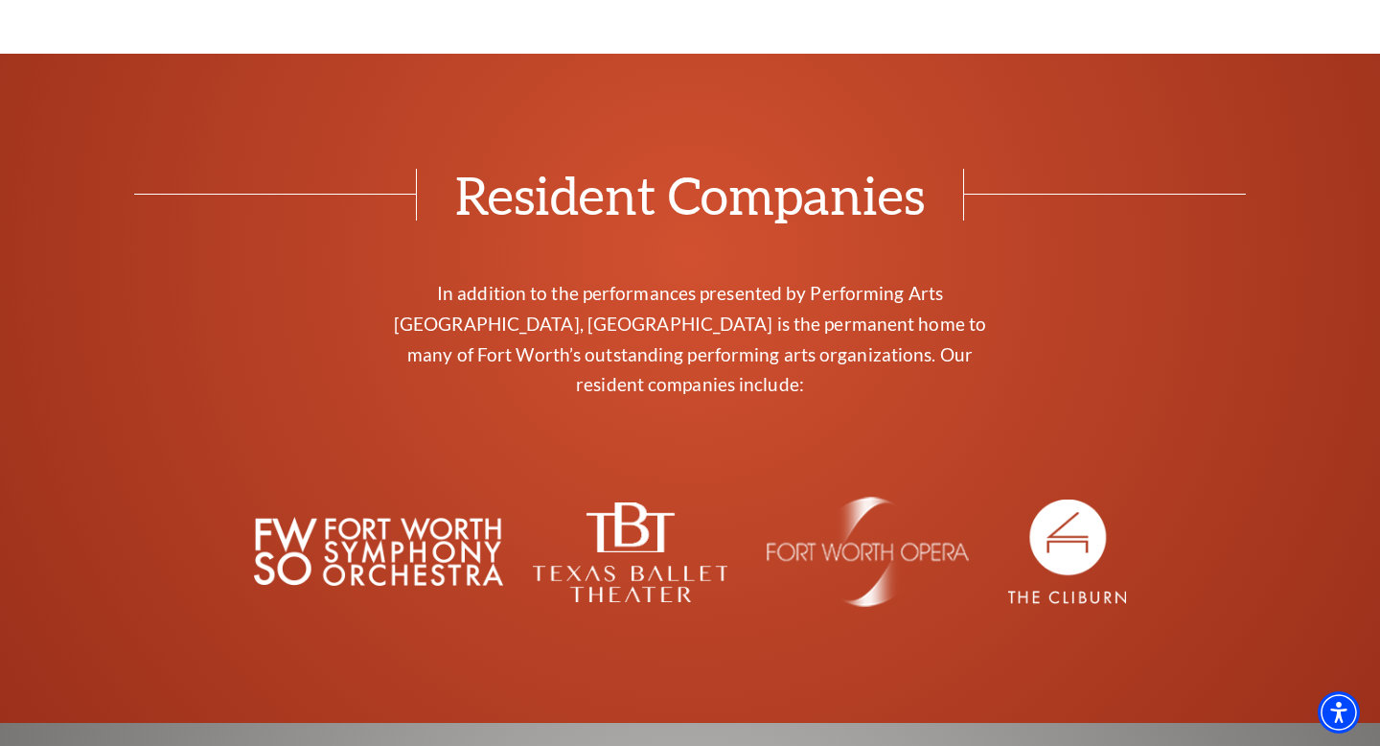
scroll to position [7295, 0]
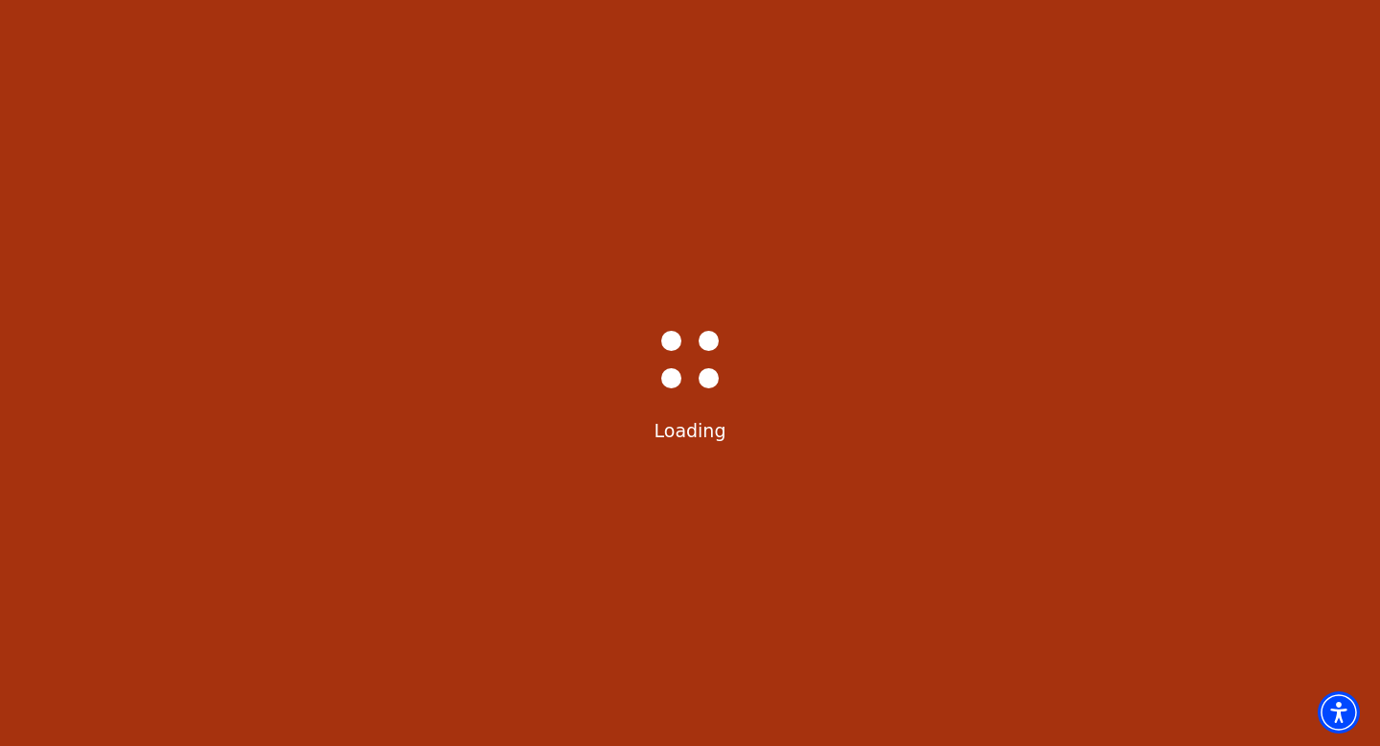
scroll to position [40, 0]
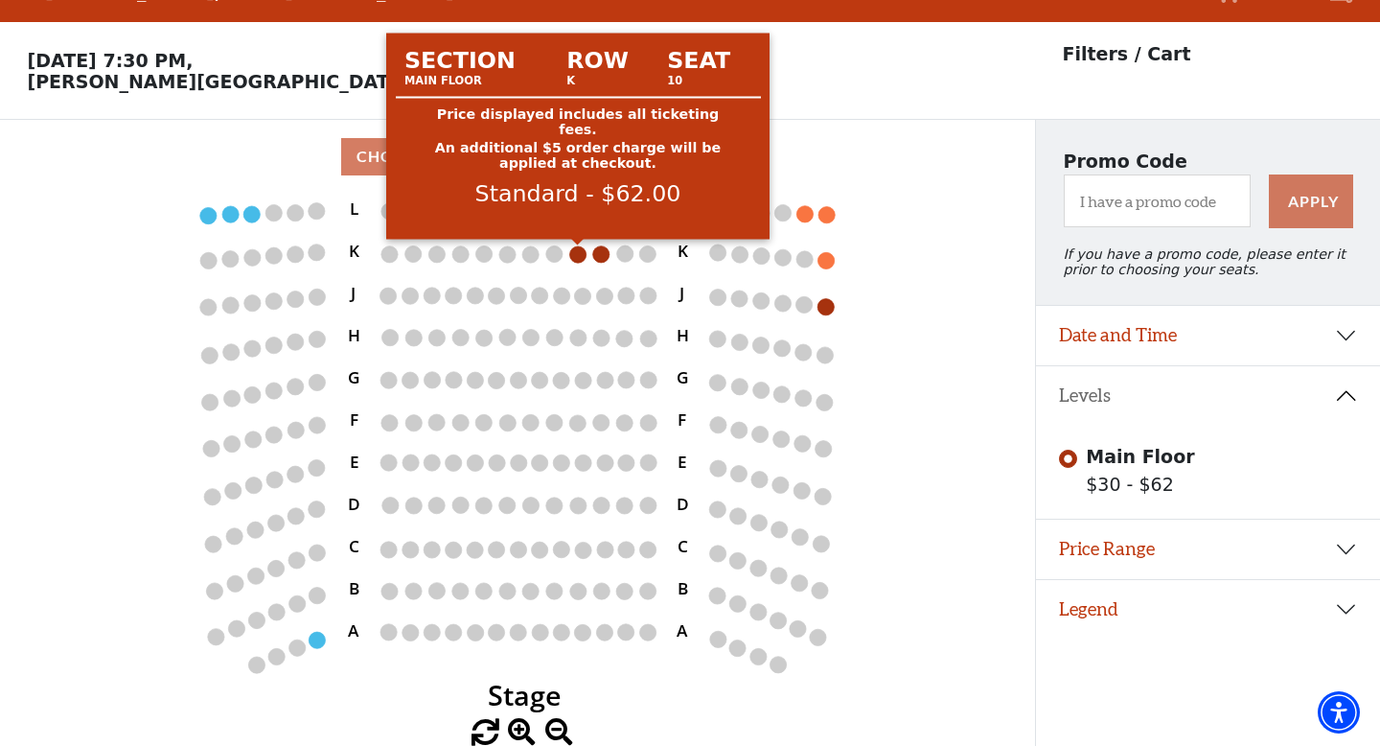
click at [586, 254] on circle at bounding box center [577, 254] width 16 height 16
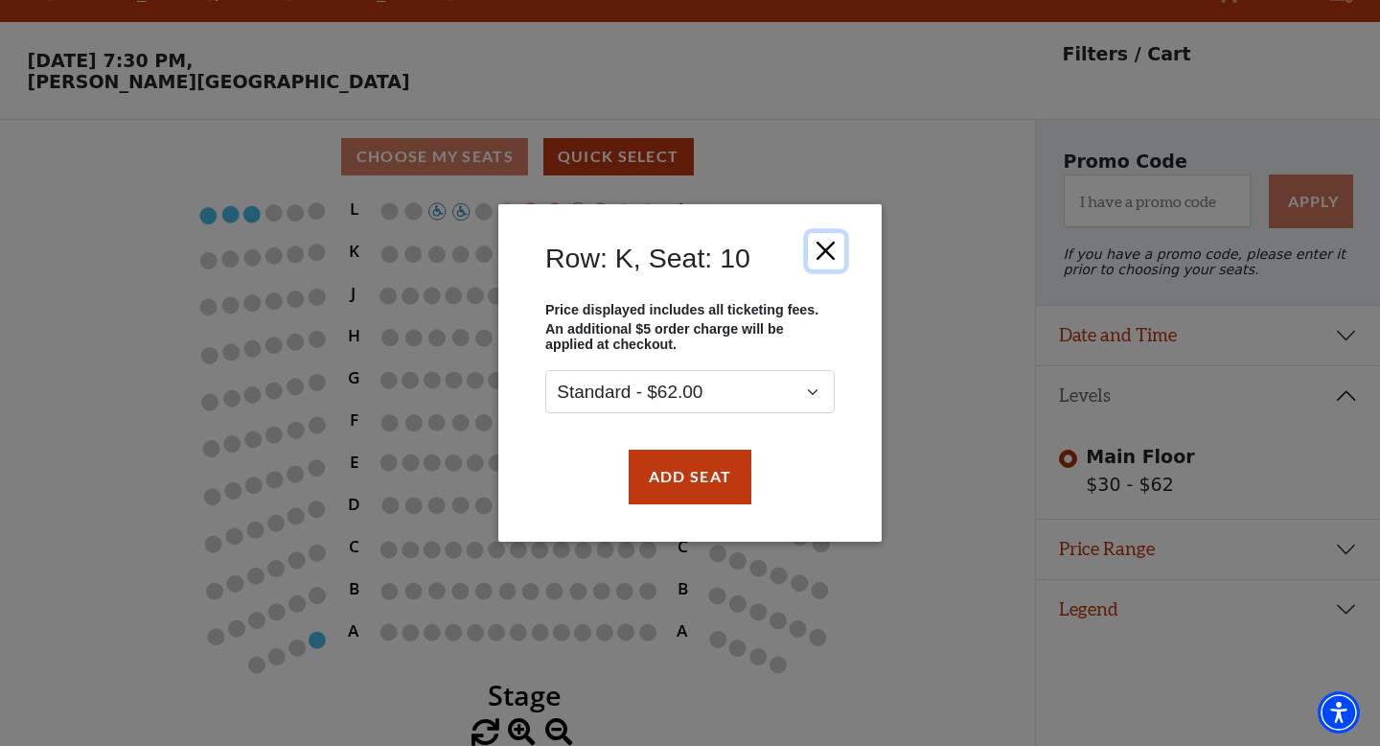
click at [841, 240] on button "Close" at bounding box center [826, 251] width 36 height 36
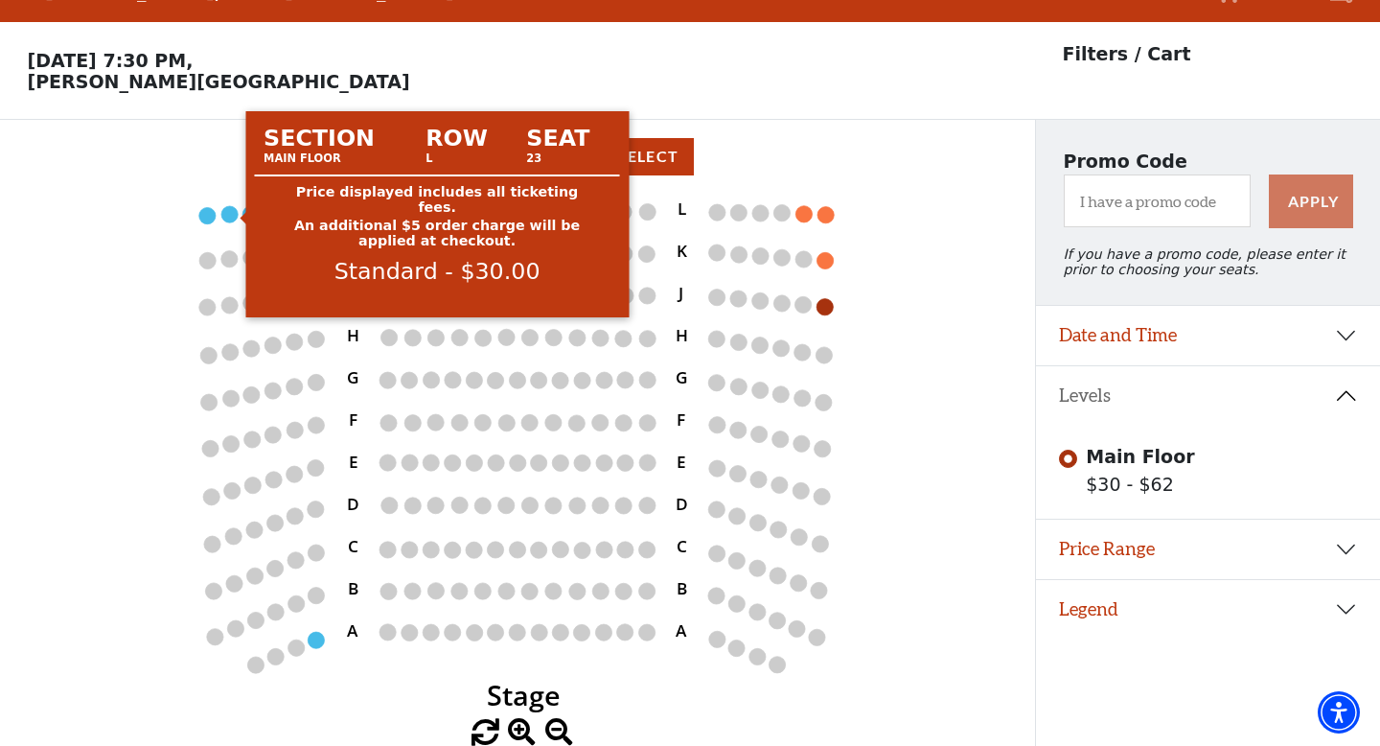
click at [233, 210] on circle at bounding box center [229, 214] width 16 height 16
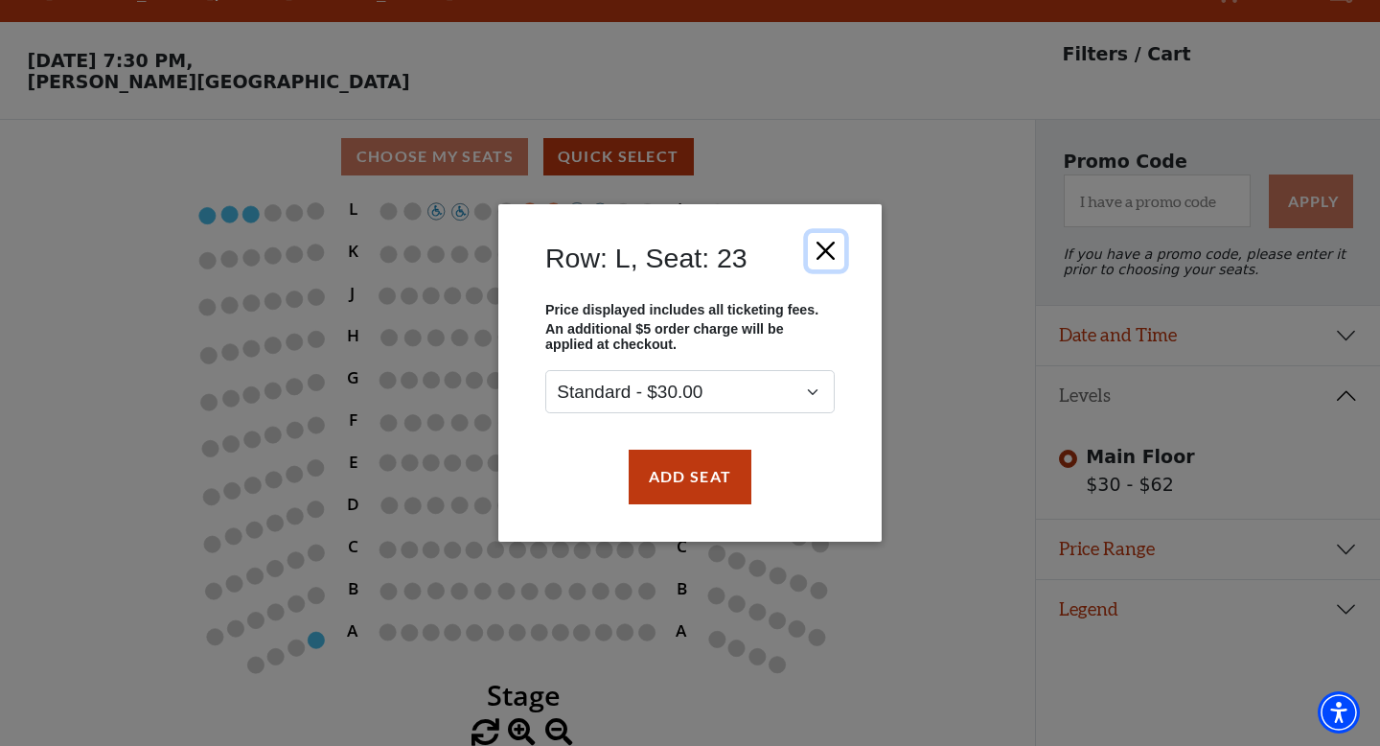
click at [835, 256] on button "Close" at bounding box center [826, 251] width 36 height 36
